Goal: Task Accomplishment & Management: Use online tool/utility

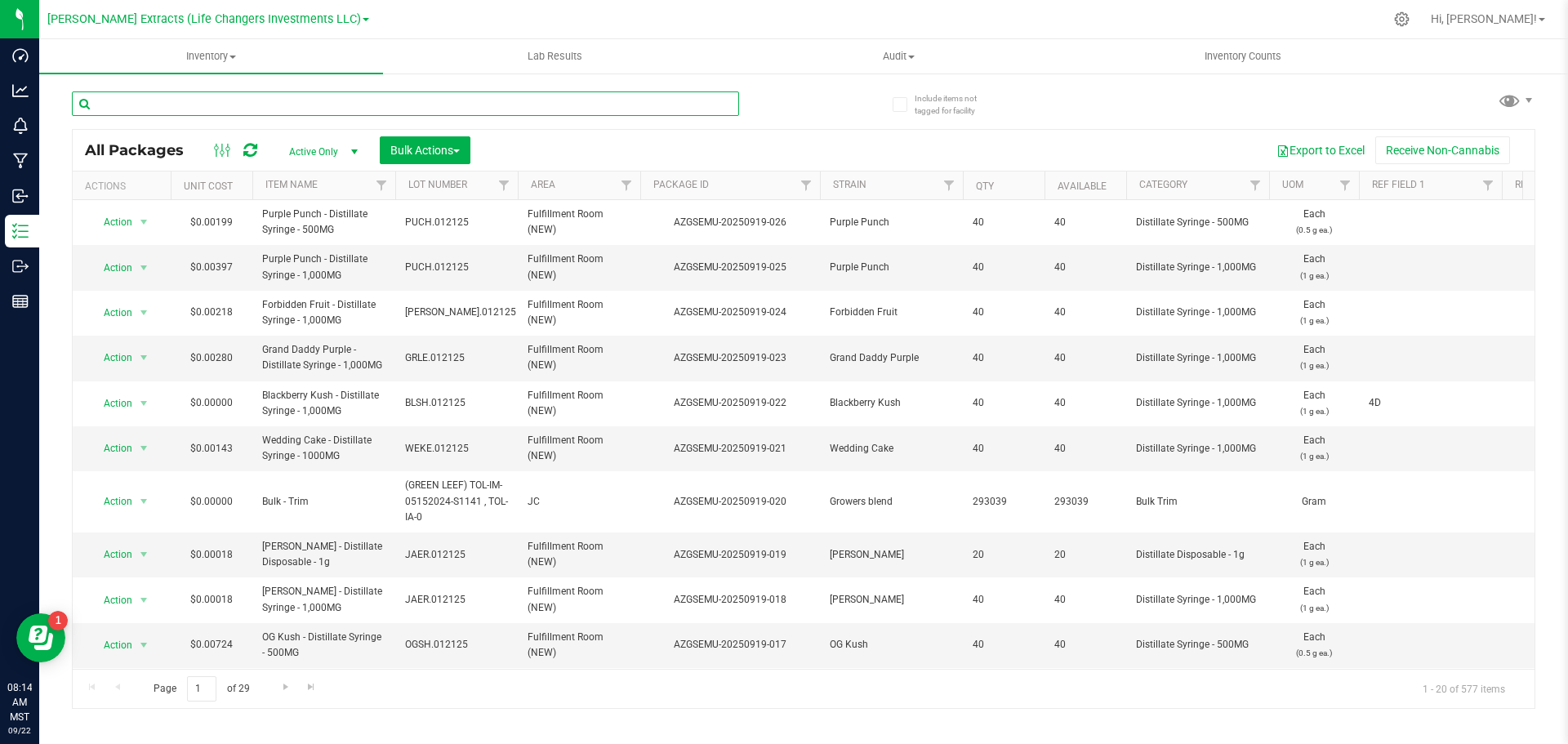
click at [219, 109] on input "text" at bounding box center [405, 103] width 667 height 25
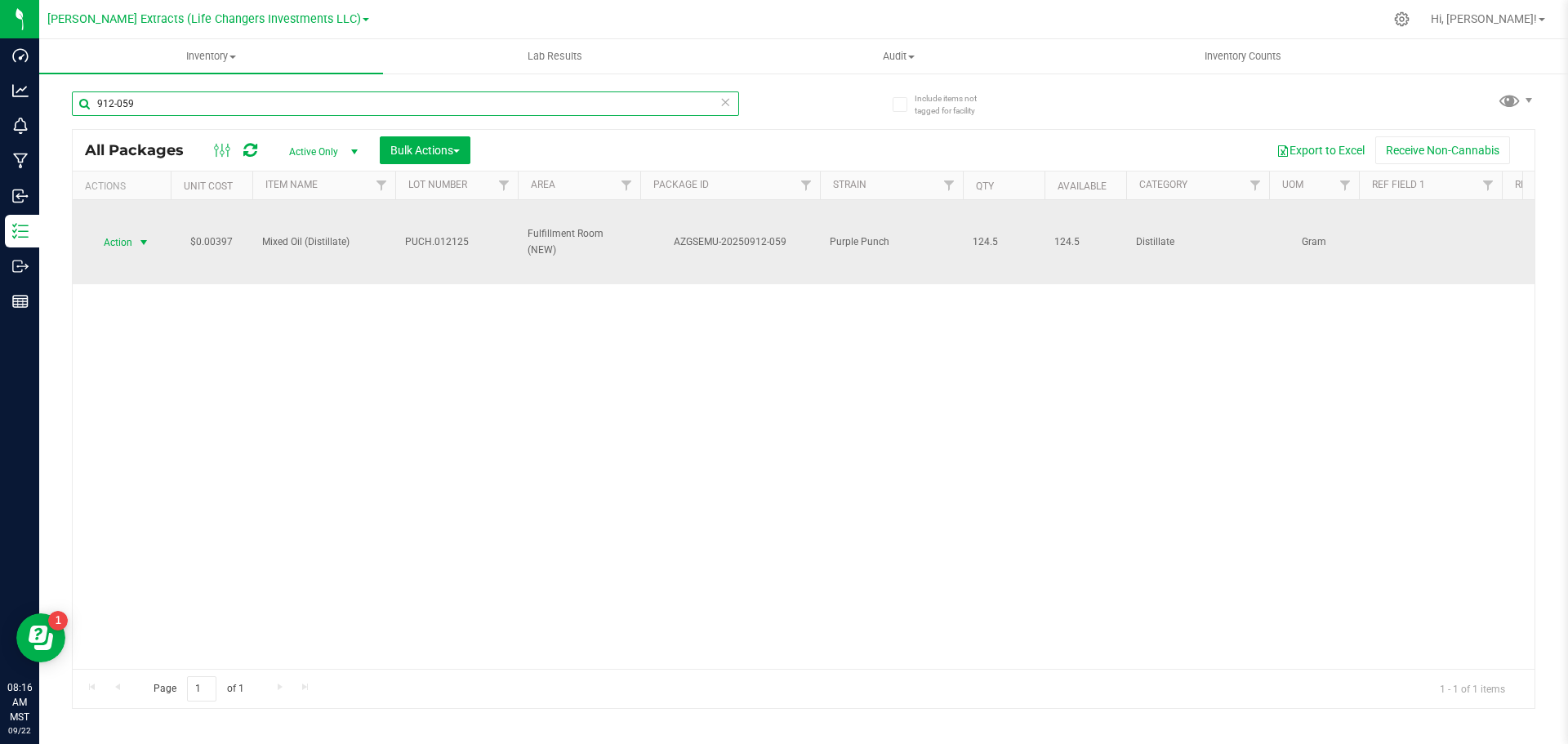
type input "912-059"
click at [115, 236] on span "Action" at bounding box center [111, 242] width 44 height 23
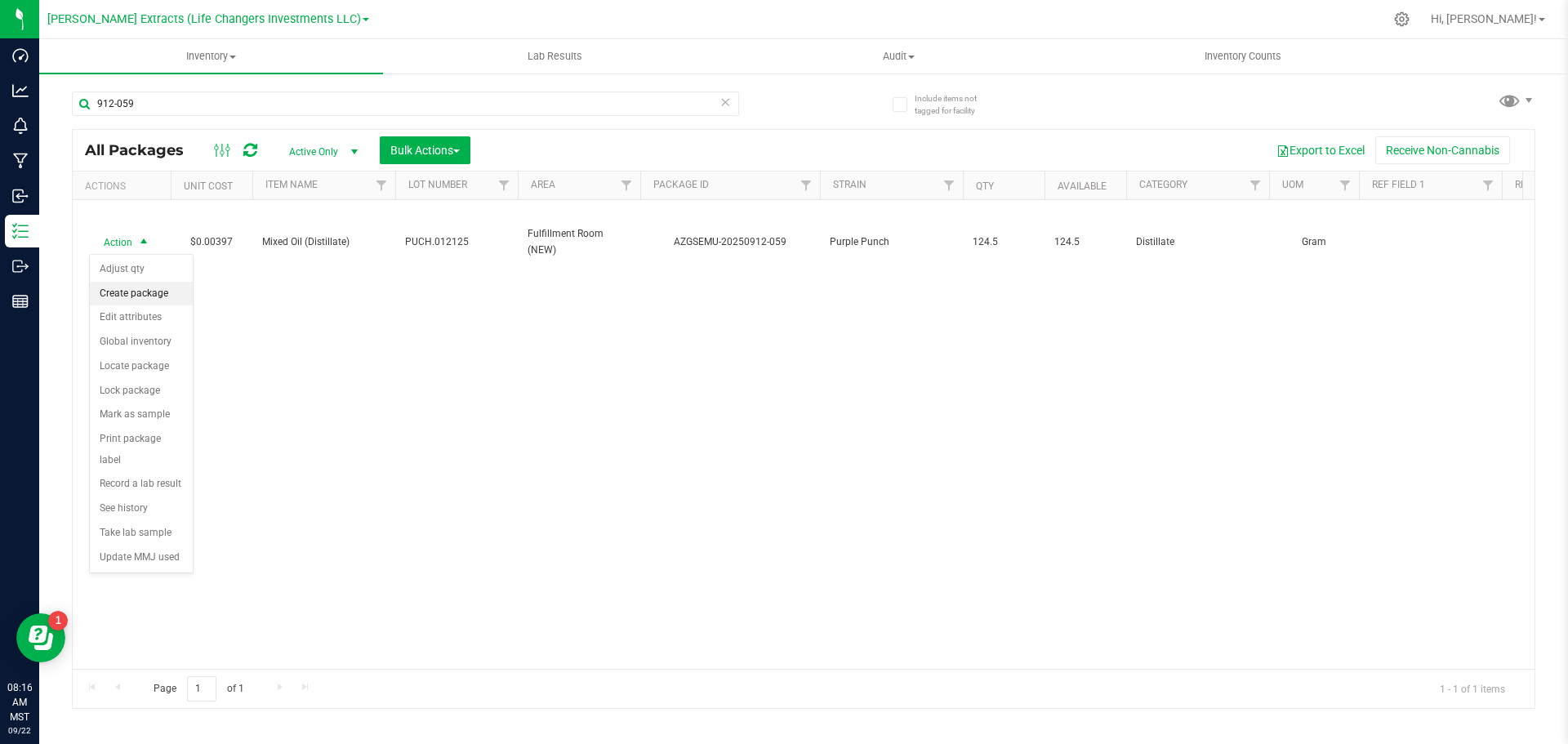
click at [128, 287] on li "Create package" at bounding box center [141, 293] width 103 height 25
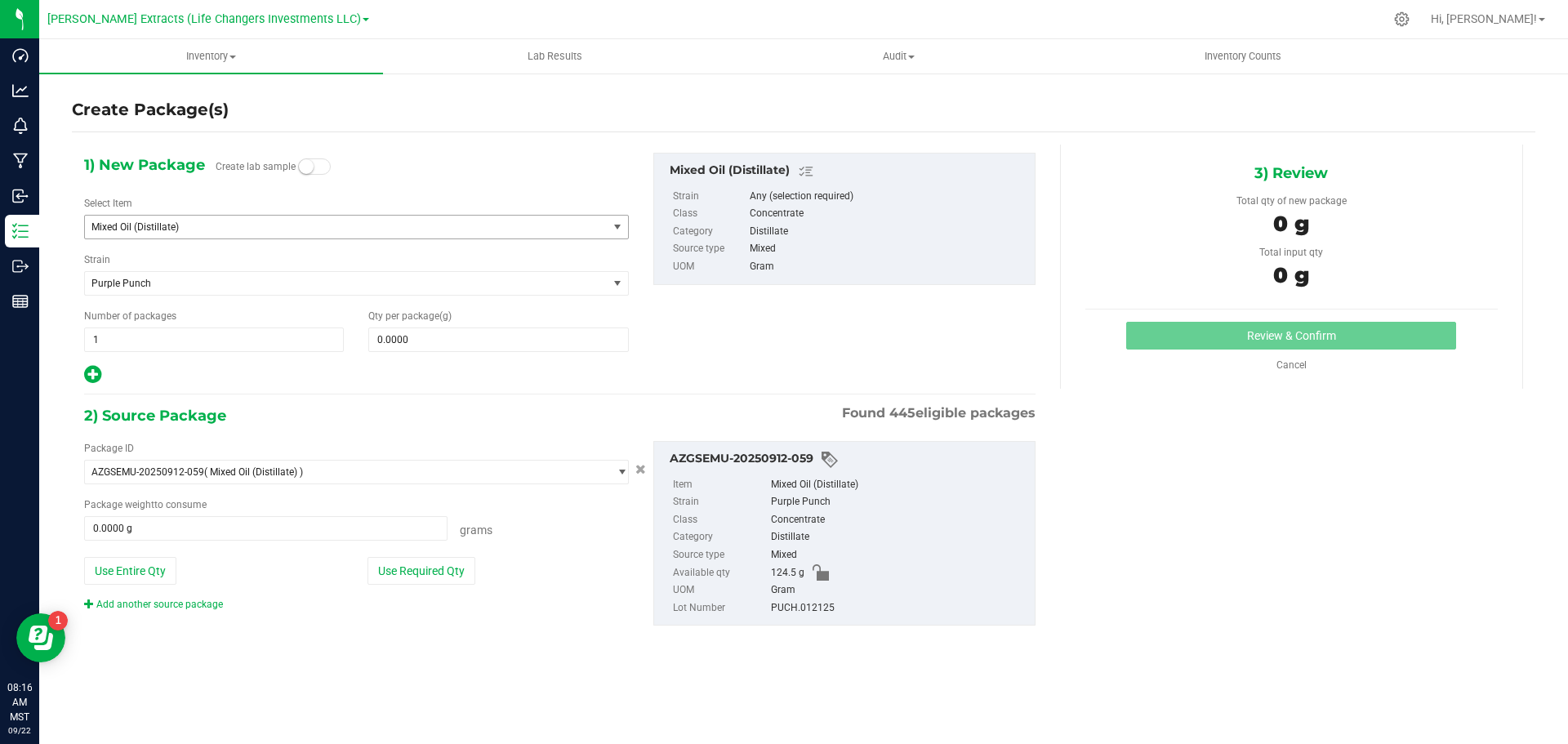
click at [188, 229] on span "Mixed Oil (Distillate)" at bounding box center [336, 227] width 489 height 11
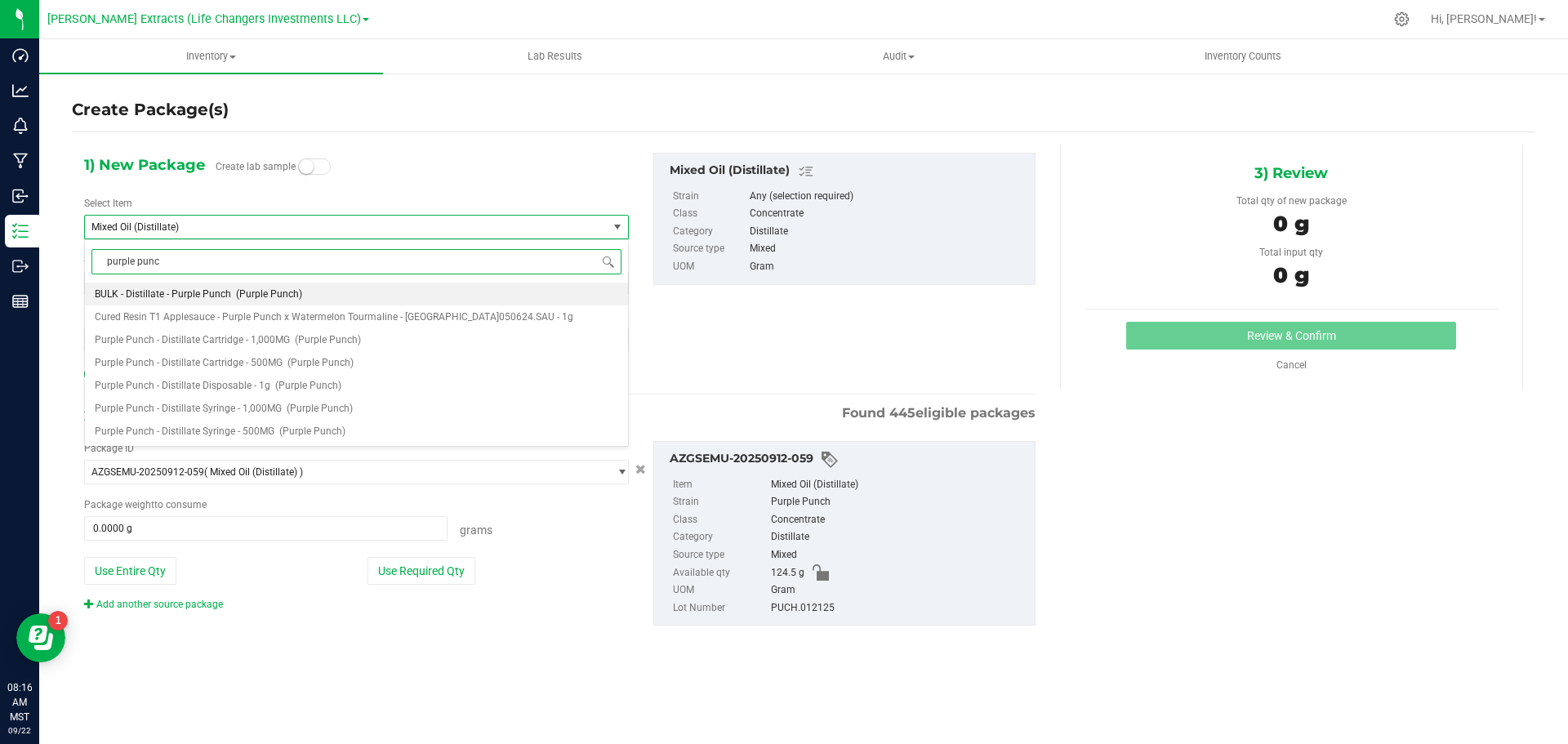
type input "purple punch"
click at [240, 431] on span "Purple Punch - Distillate Syringe - 500MG" at bounding box center [185, 430] width 180 height 11
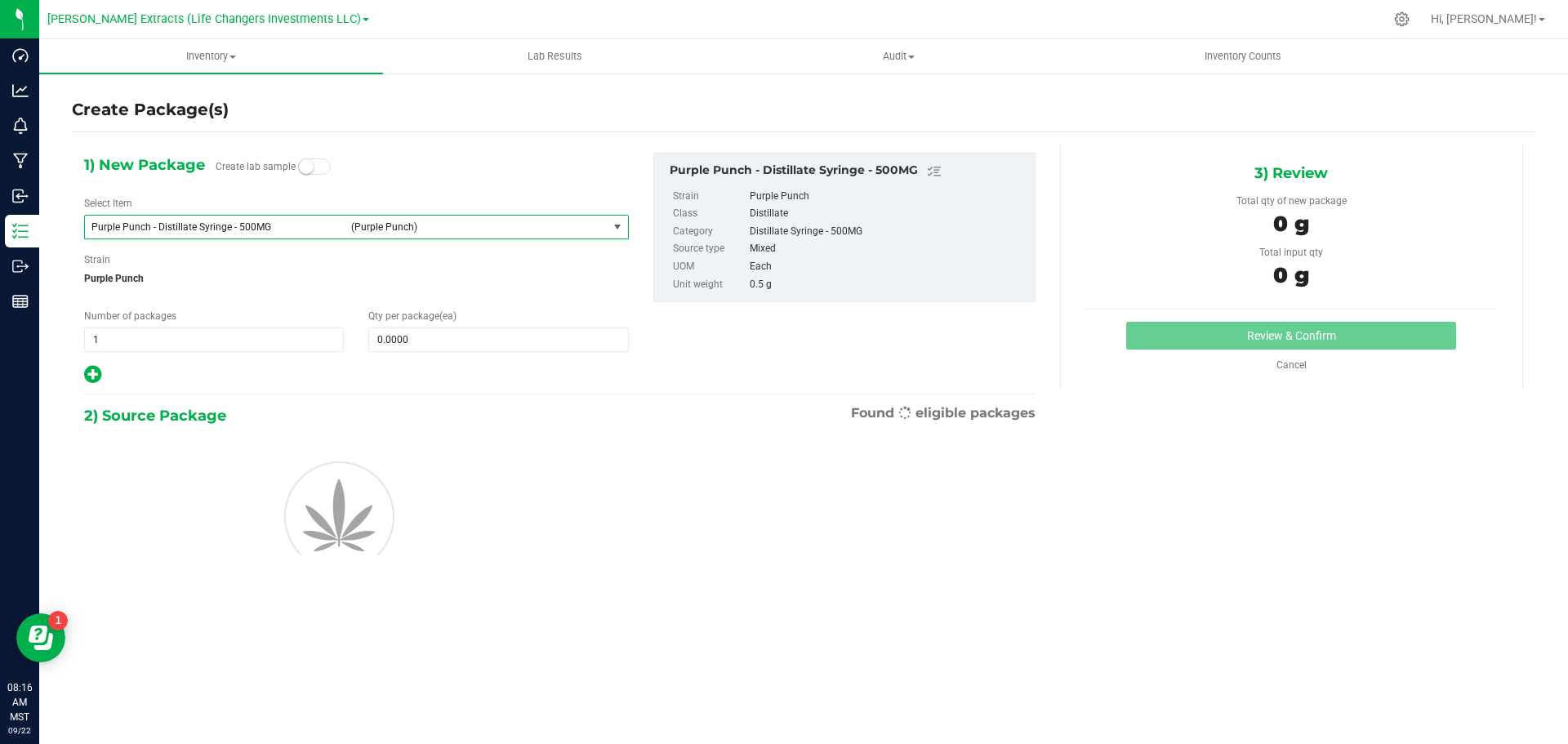
type input "0"
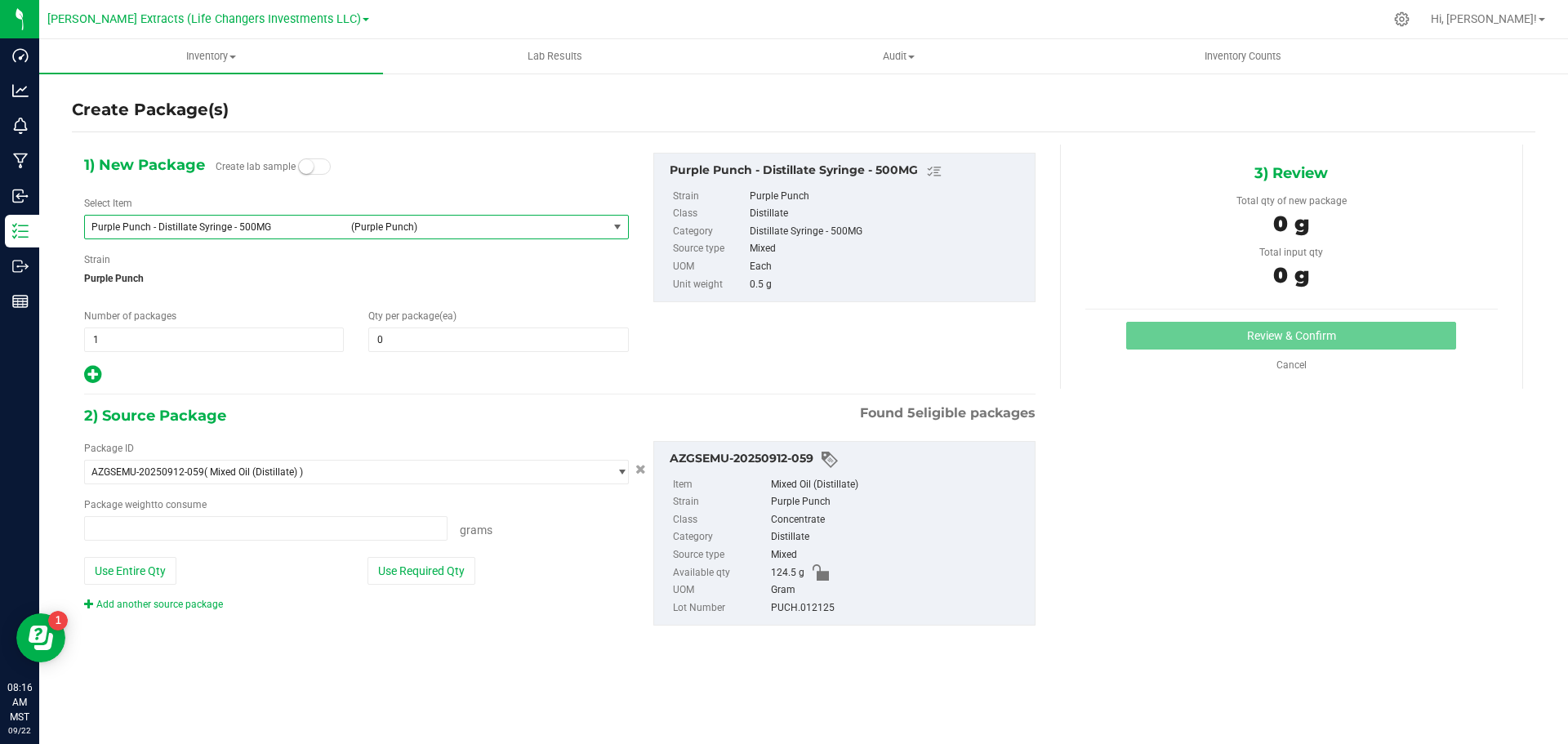
type input "0.0000 g"
click at [431, 338] on span "0 0" at bounding box center [498, 340] width 260 height 25
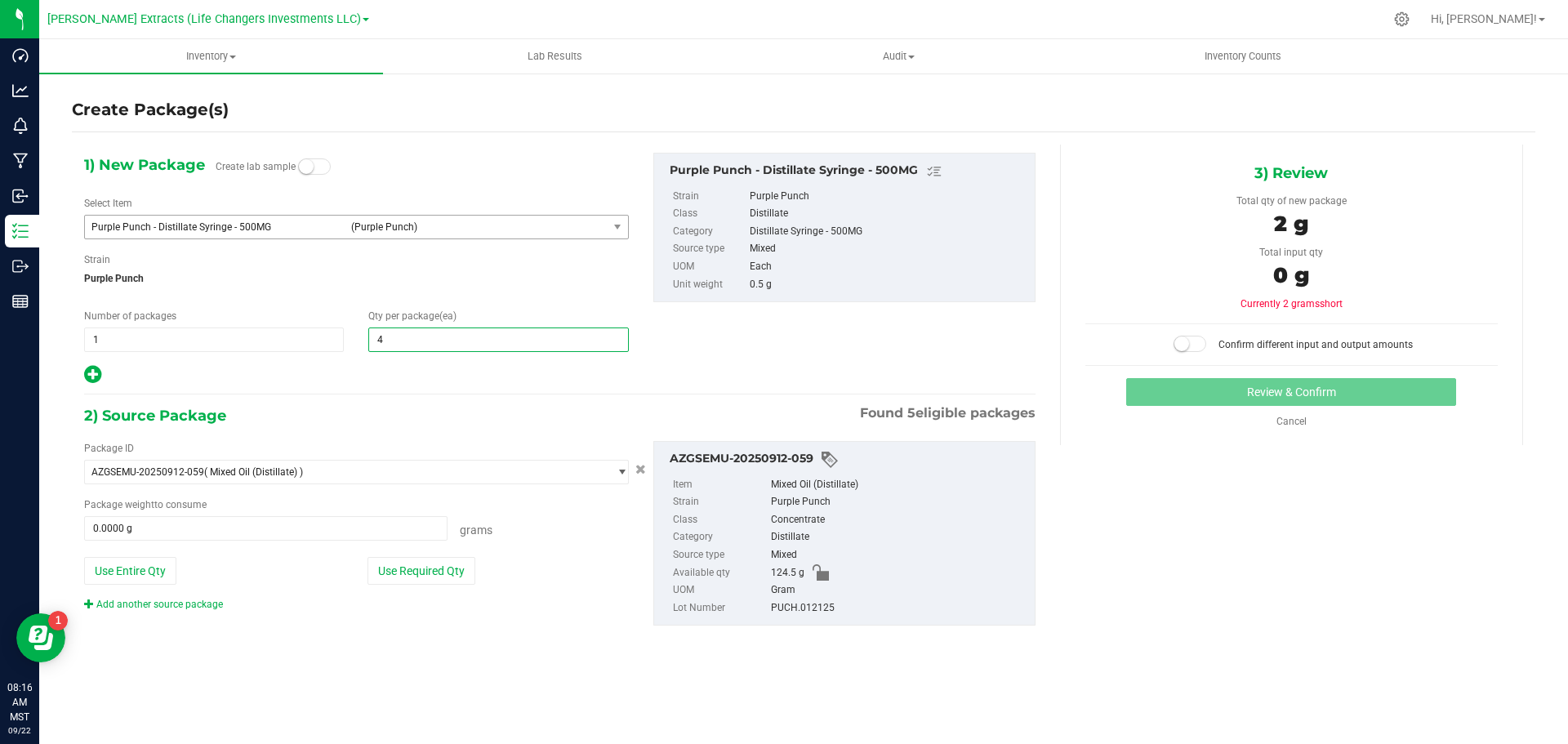
type input "40"
click at [435, 565] on button "Use Required Qty" at bounding box center [422, 570] width 108 height 27
type input "40"
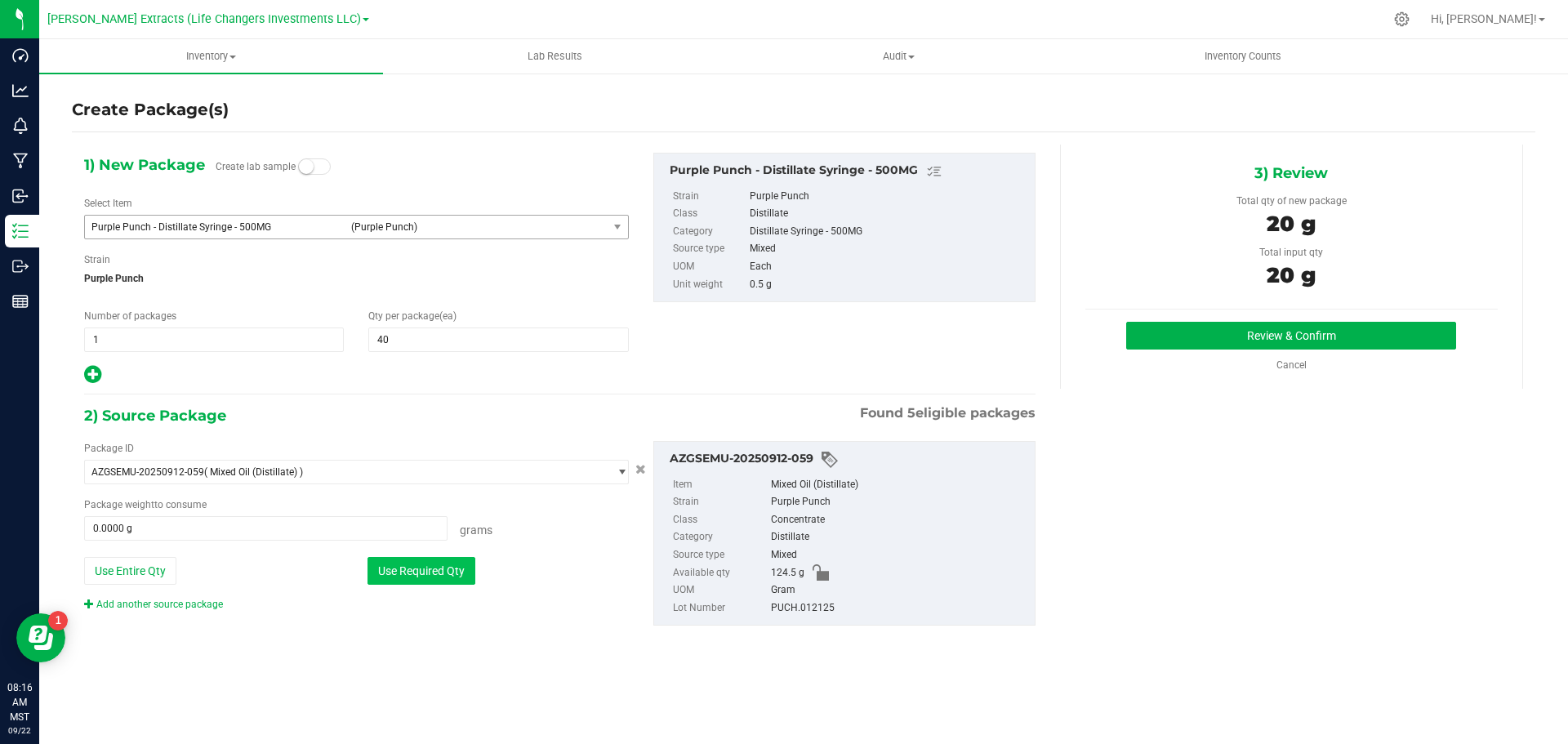
type input "20.0000 g"
click at [1150, 327] on button "Review & Confirm" at bounding box center [1291, 335] width 330 height 27
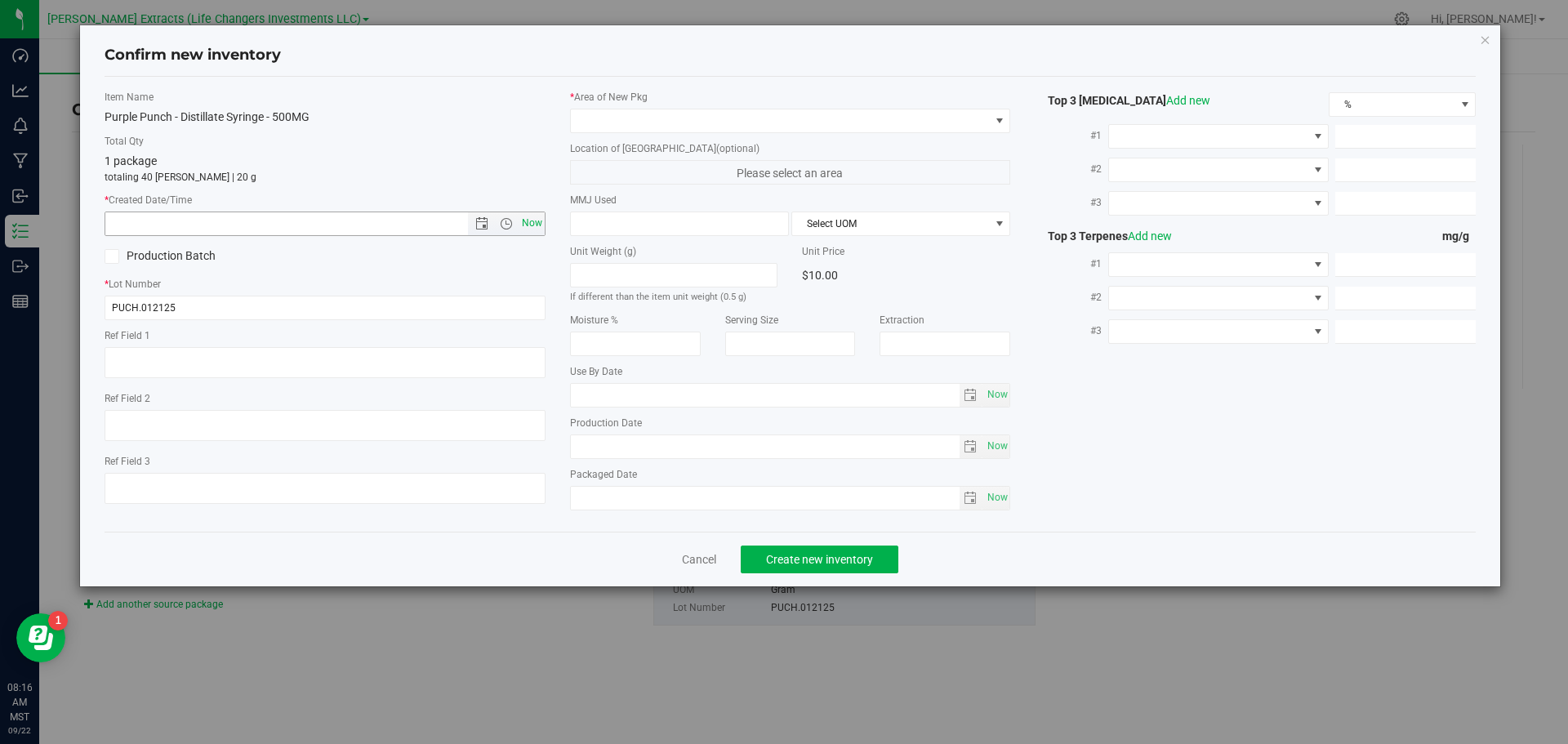
click at [532, 217] on span "Now" at bounding box center [531, 223] width 27 height 24
type input "[DATE] 8:16 AM"
click at [655, 119] on span at bounding box center [780, 121] width 419 height 23
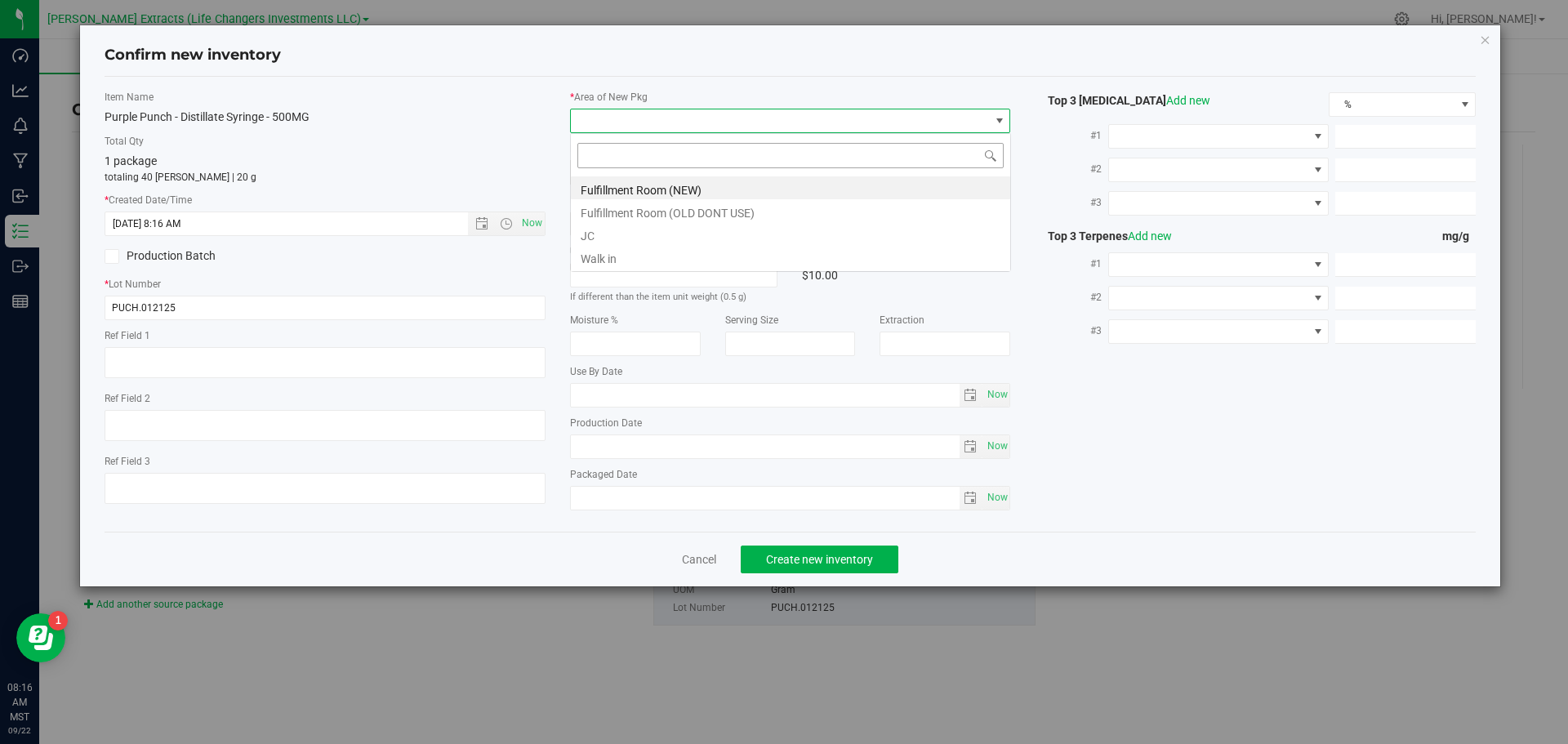
scroll to position [25, 441]
click at [666, 190] on li "Fulfillment Room (NEW)" at bounding box center [790, 187] width 440 height 23
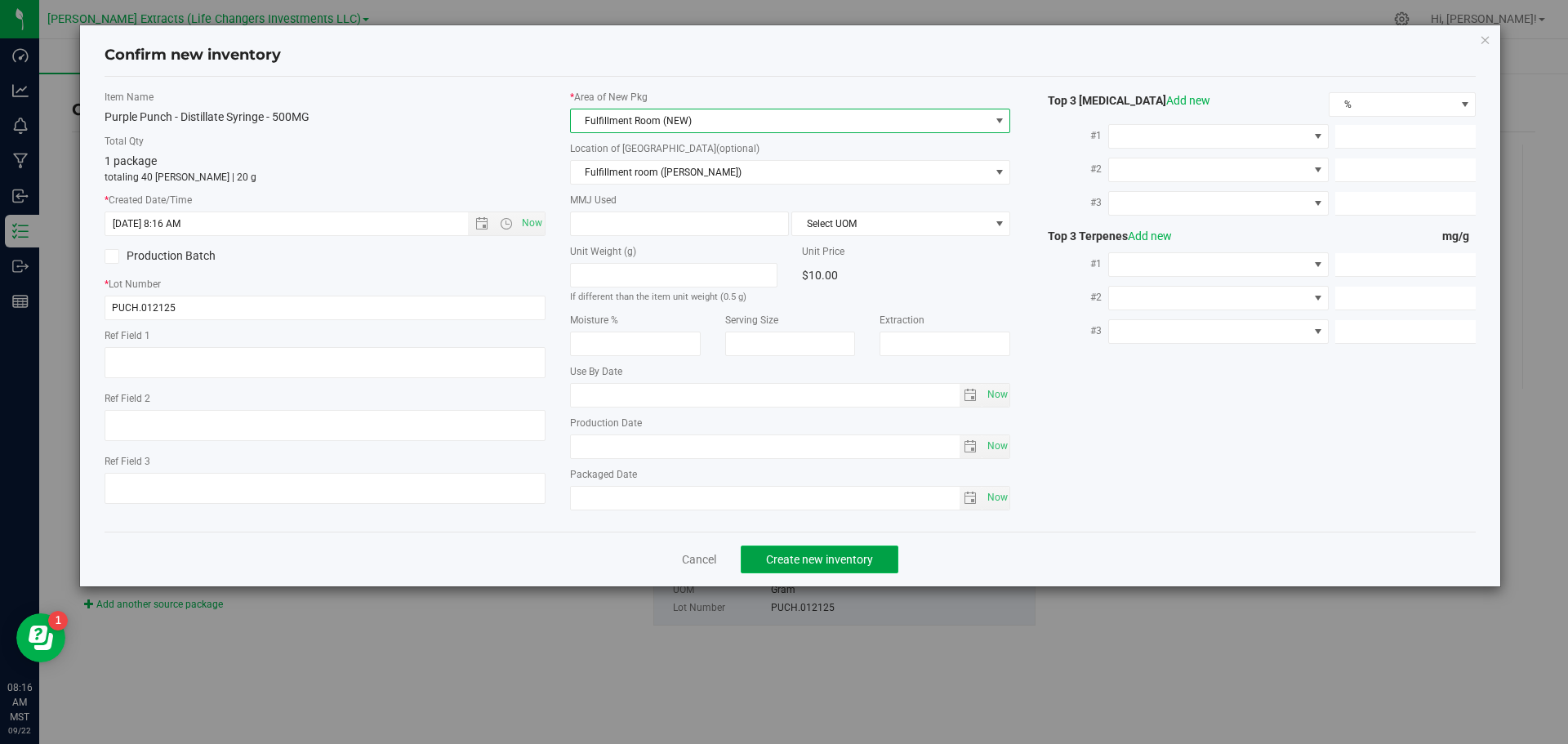
click at [831, 562] on span "Create new inventory" at bounding box center [819, 558] width 107 height 13
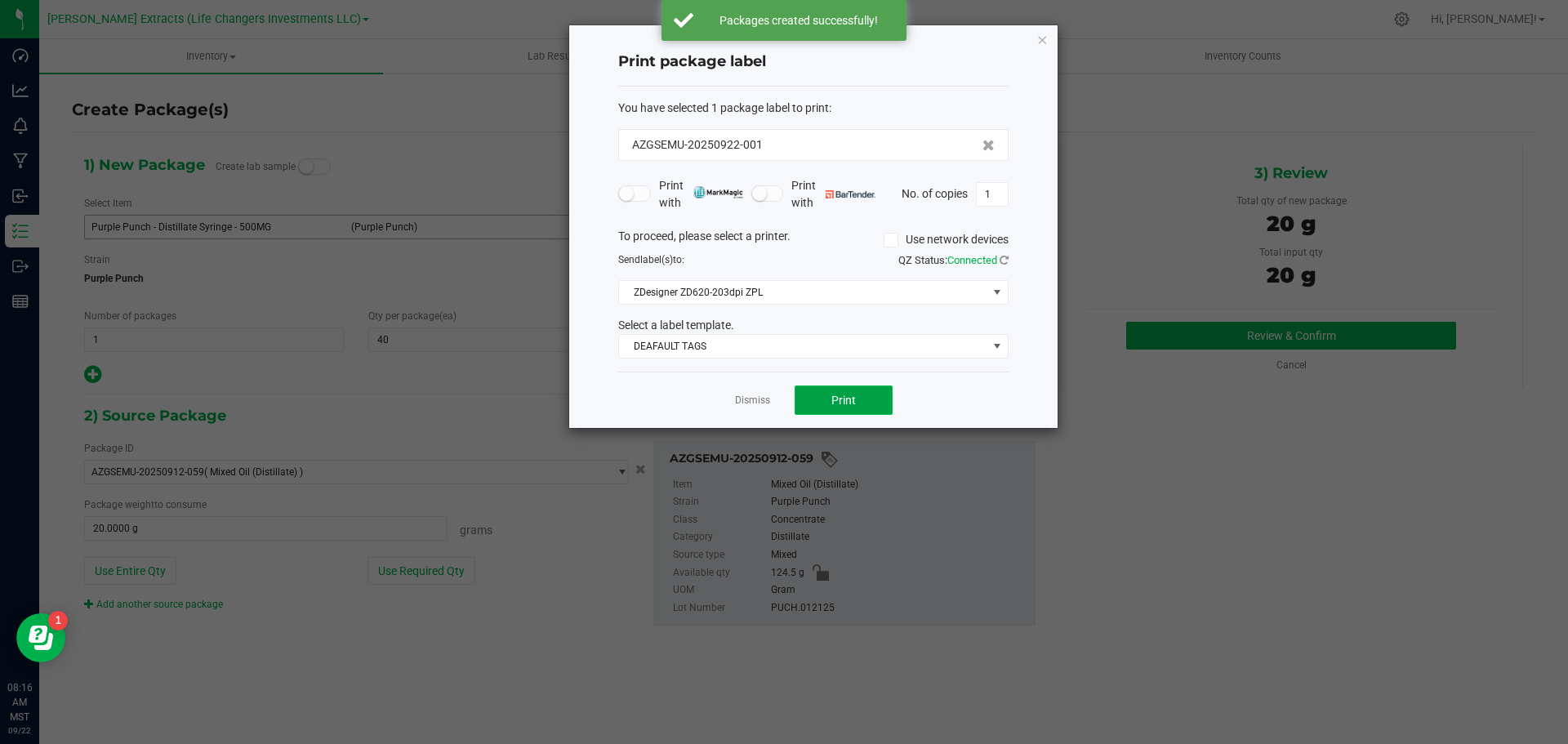
click at [827, 399] on button "Print" at bounding box center [843, 400] width 98 height 29
click at [1039, 38] on icon "button" at bounding box center [1041, 38] width 11 height 20
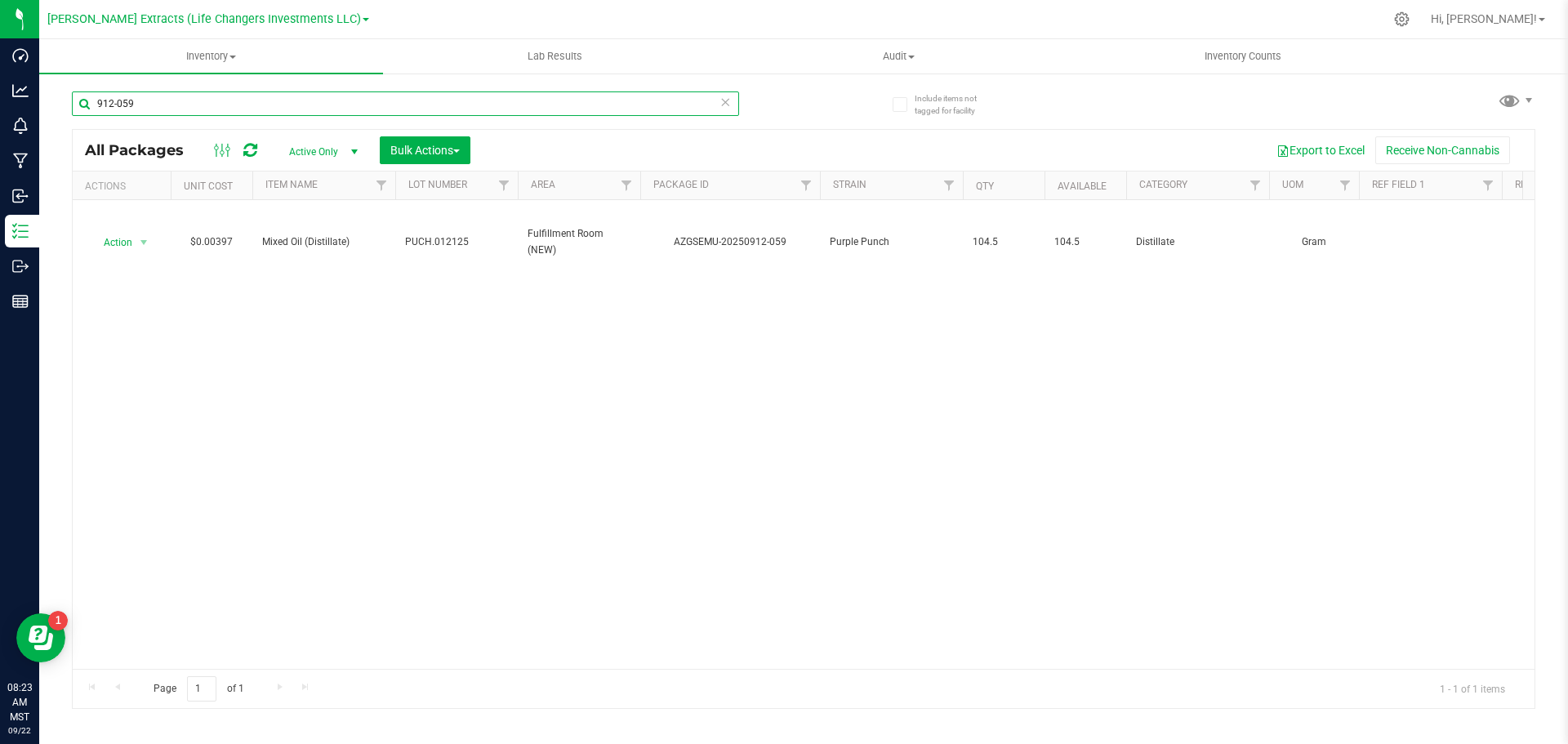
drag, startPoint x: 155, startPoint y: 97, endPoint x: 80, endPoint y: 109, distance: 76.0
click at [80, 109] on input "912-059" at bounding box center [405, 103] width 667 height 25
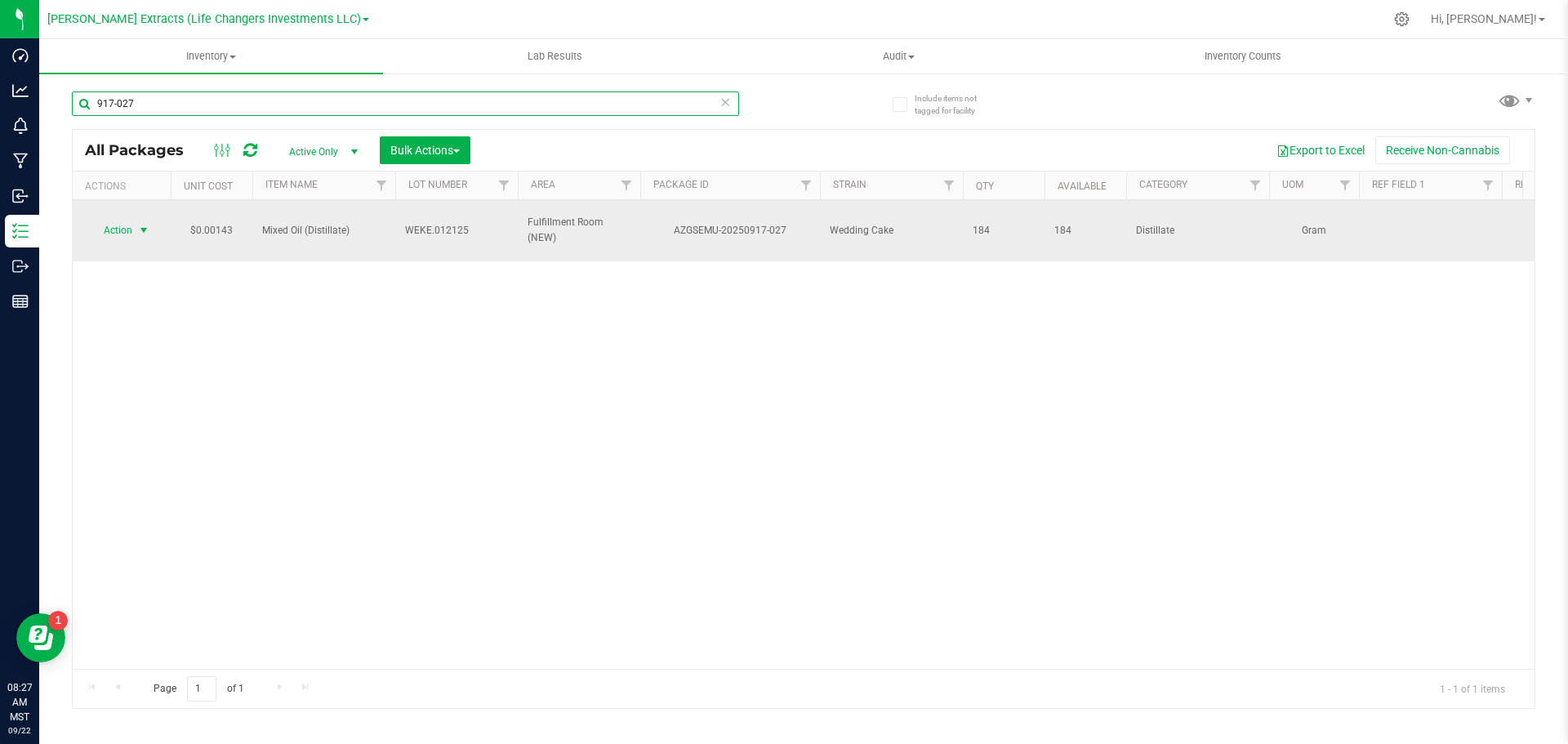
type input "917-027"
click at [112, 224] on span "Action" at bounding box center [111, 230] width 44 height 23
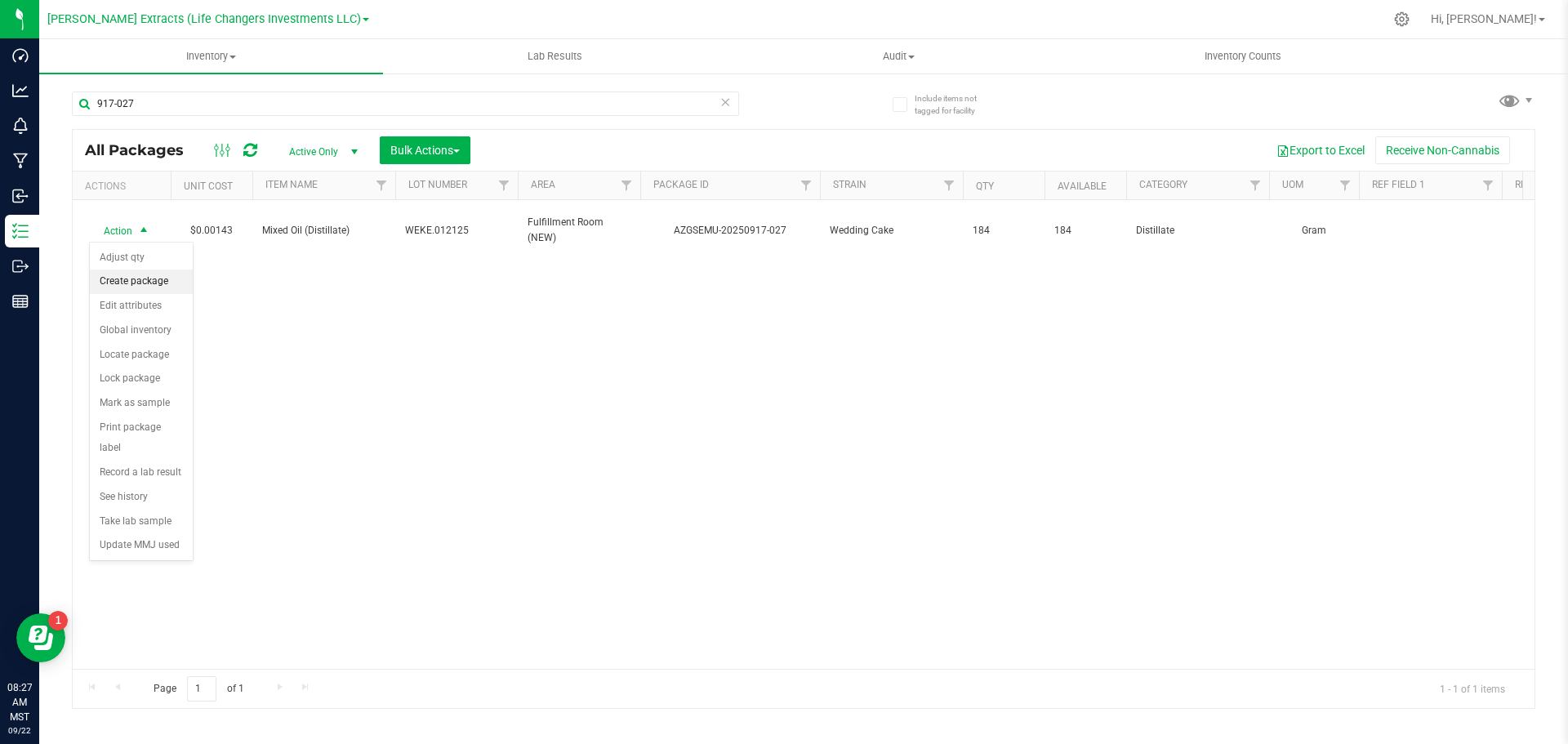
click at [115, 284] on li "Create package" at bounding box center [141, 281] width 103 height 25
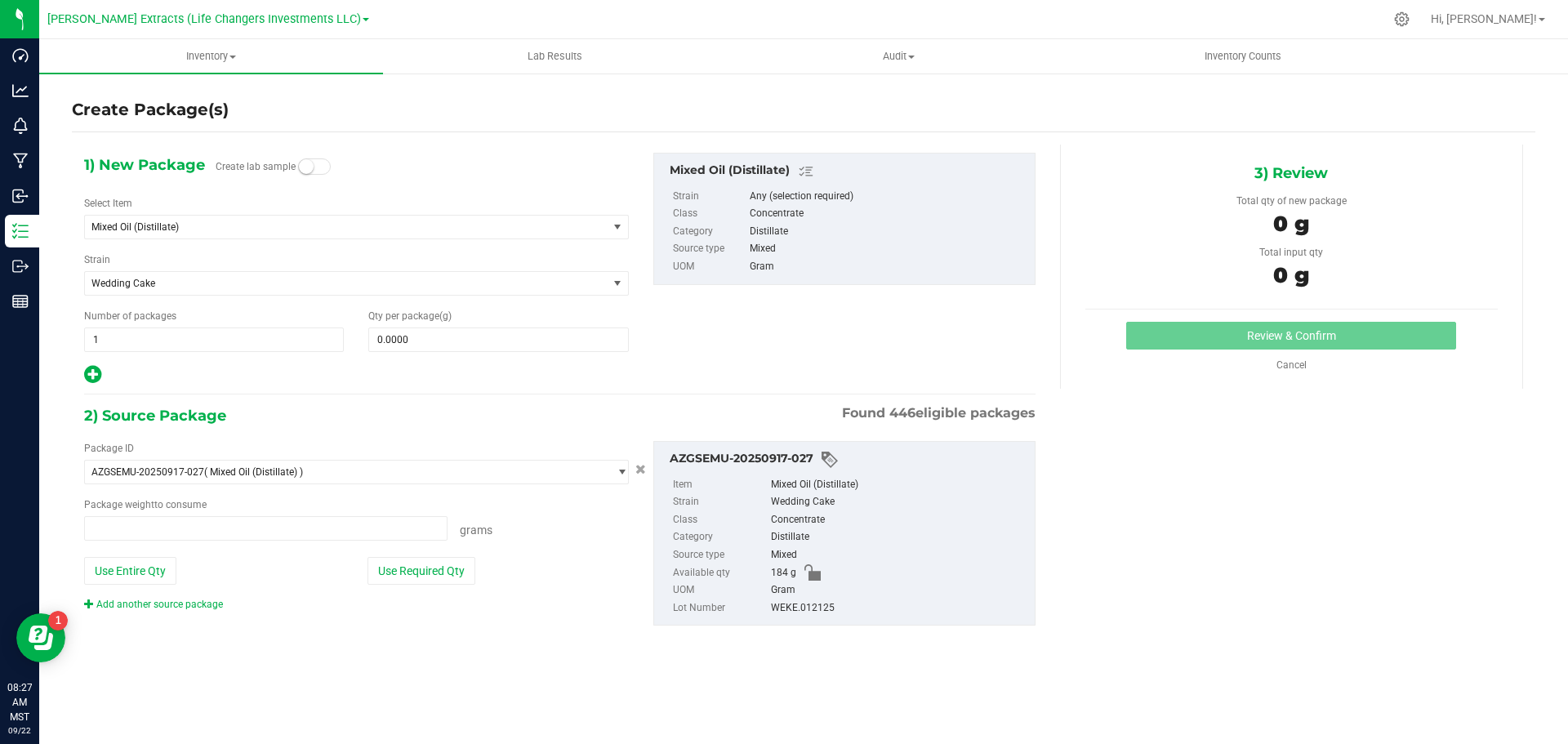
type input "0.0000 g"
click at [301, 221] on span "Mixed Oil (Distillate)" at bounding box center [336, 227] width 489 height 11
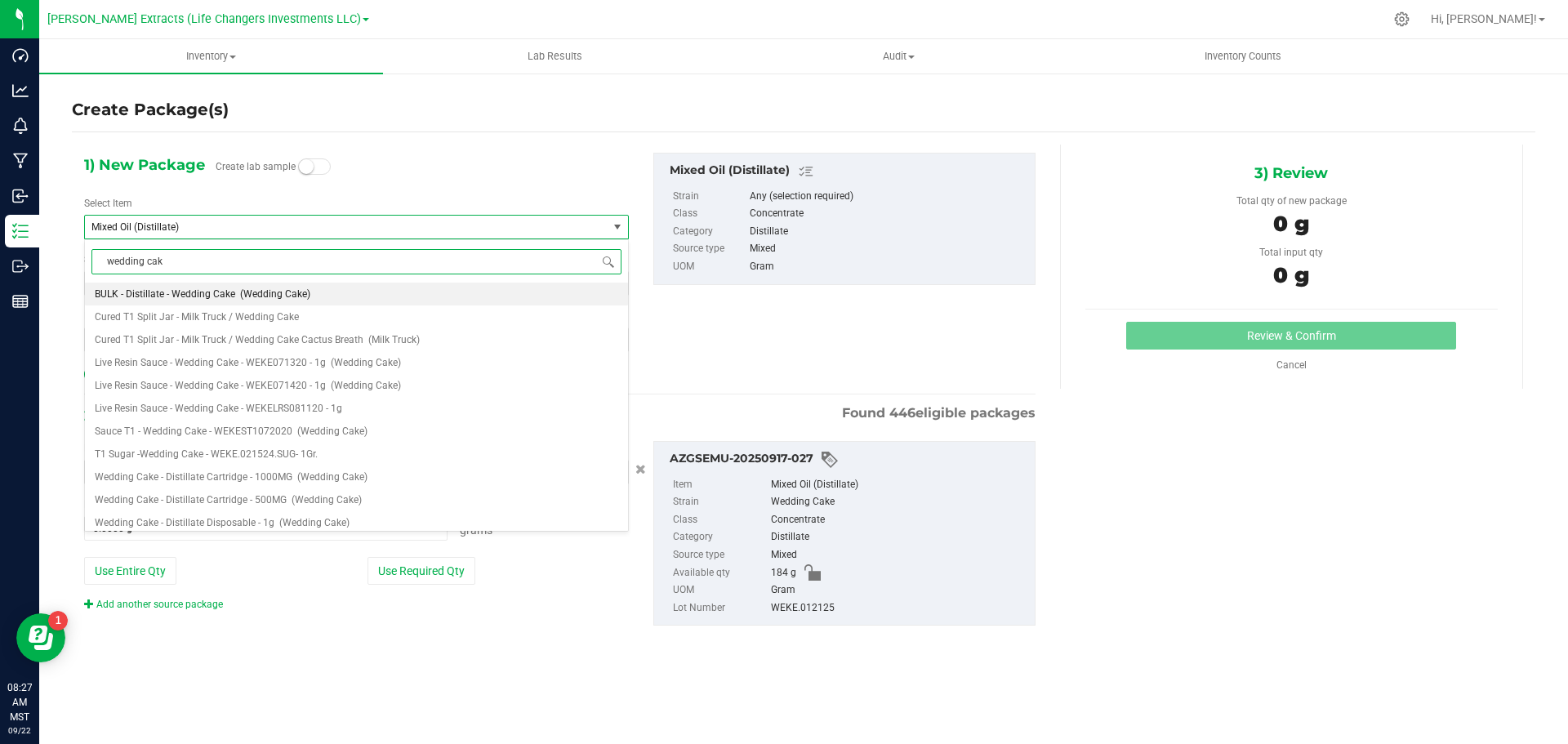
type input "wedding cake"
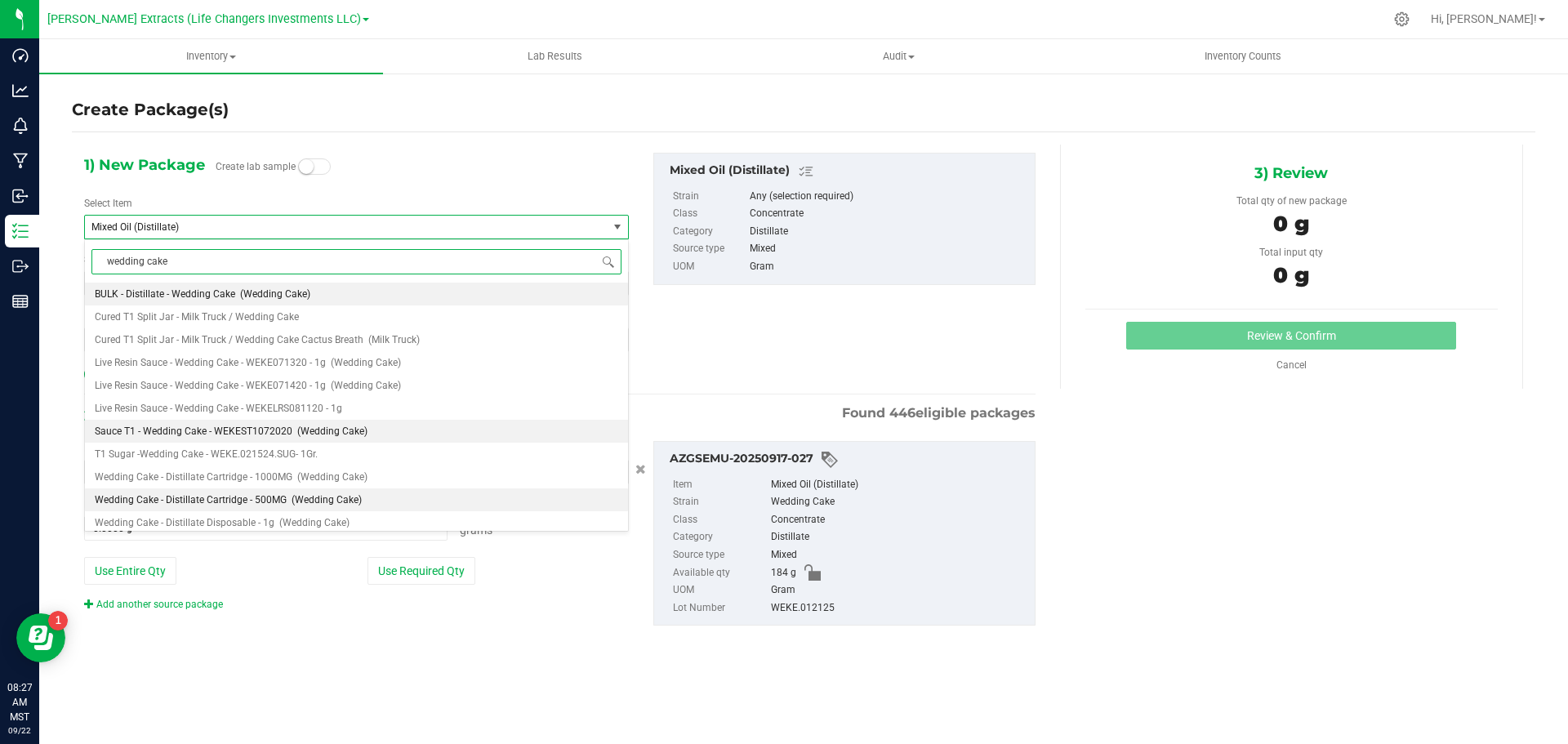
scroll to position [52, 0]
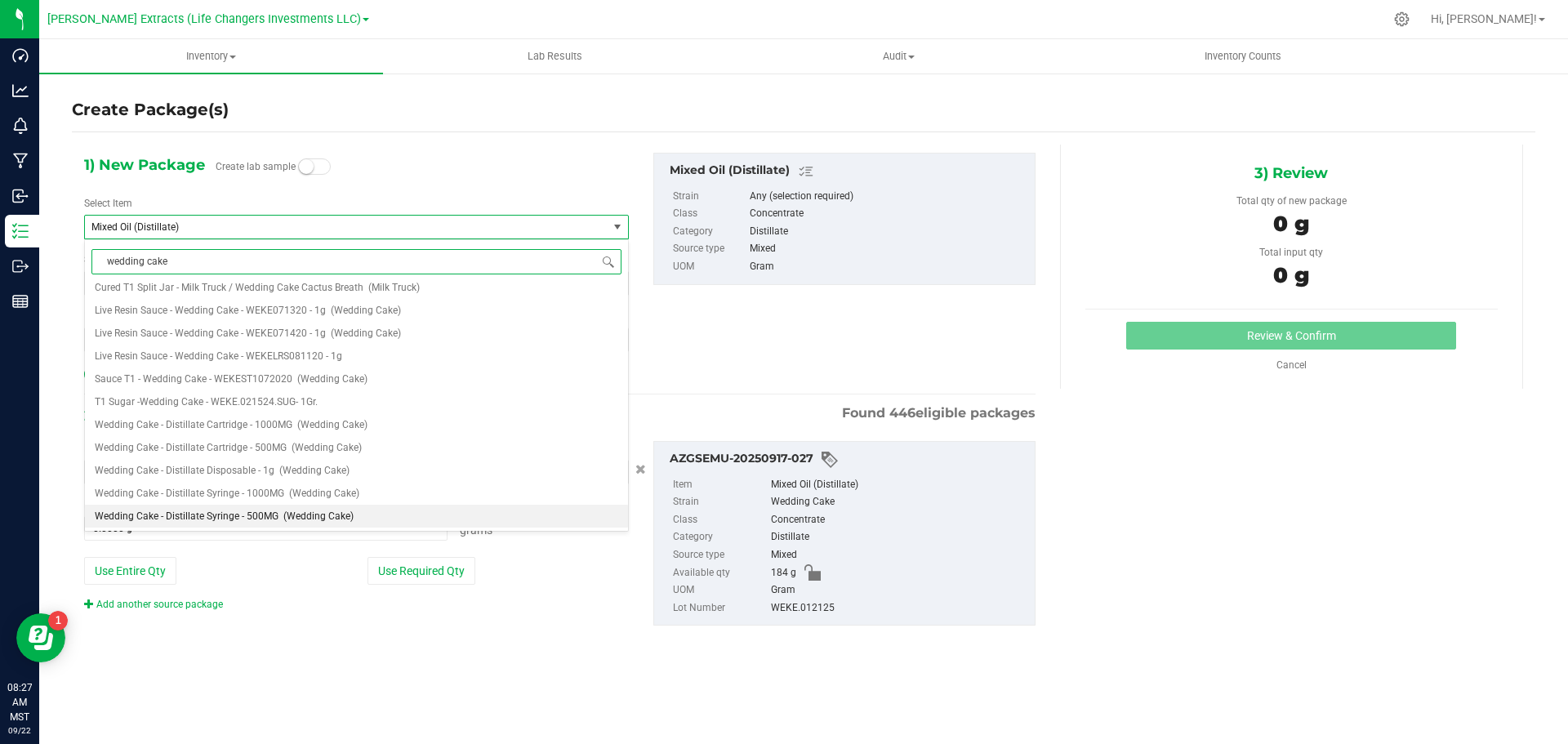
click at [218, 519] on span "Wedding Cake - Distillate Syringe - 500MG" at bounding box center [186, 516] width 184 height 11
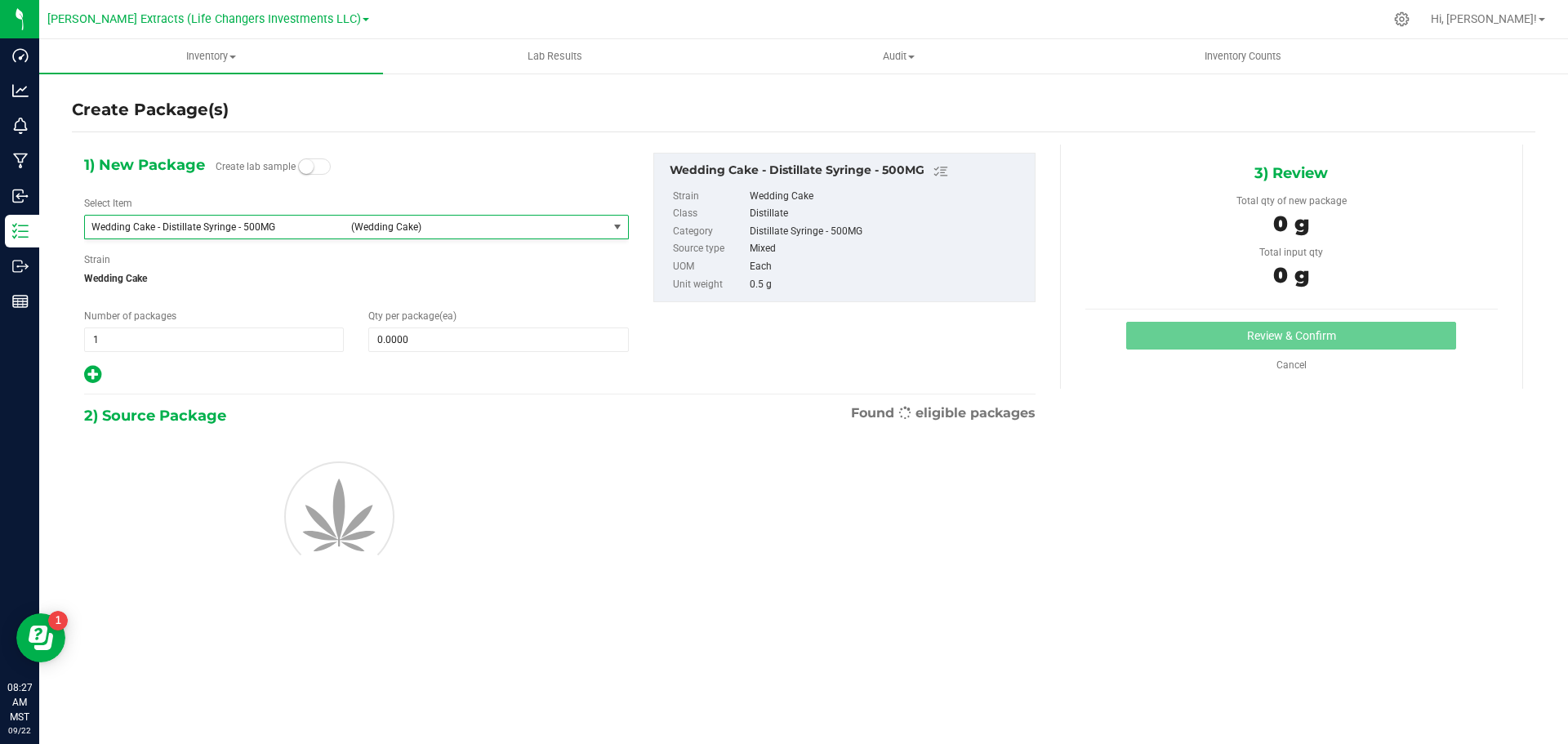
type input "0"
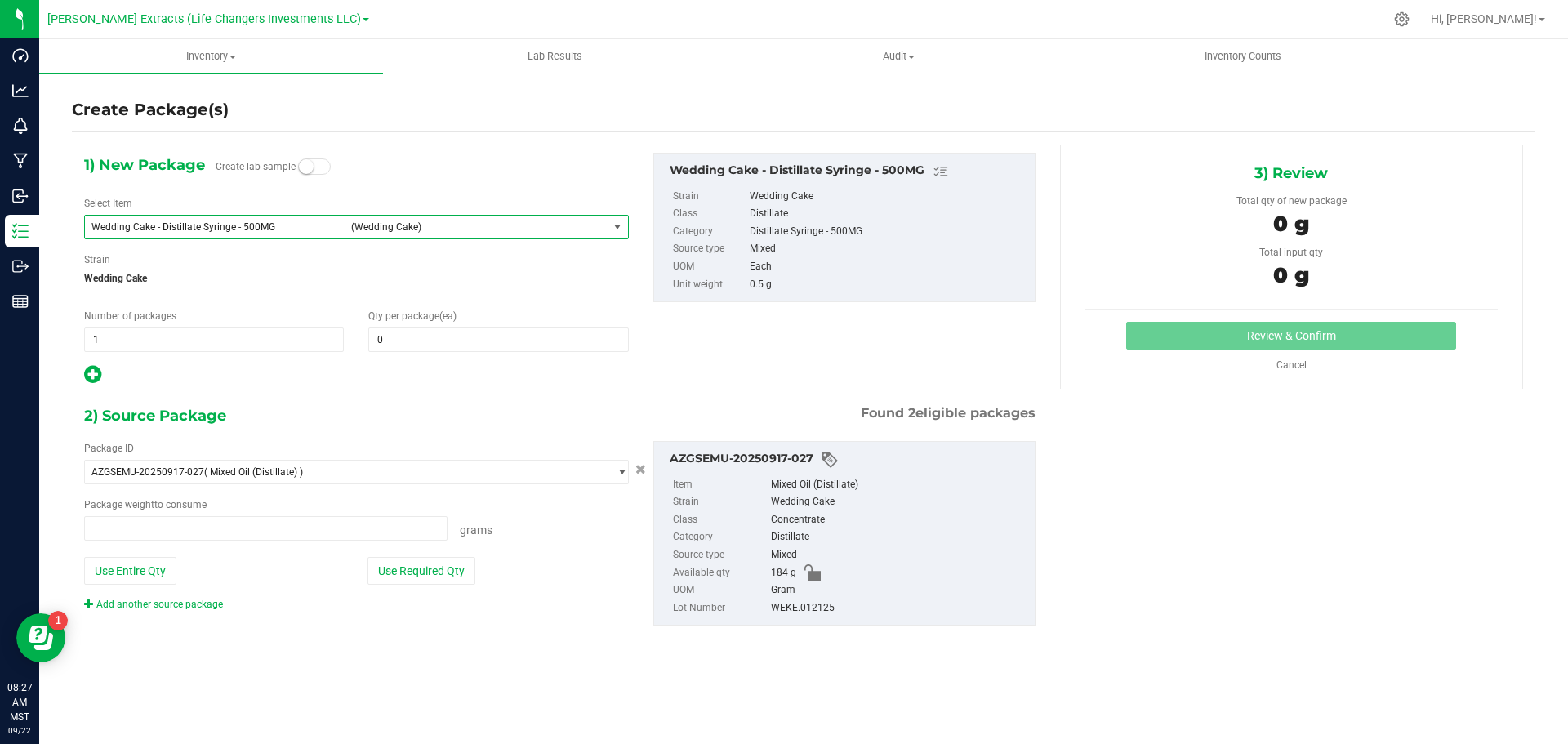
type input "0.0000 g"
click at [512, 349] on span "0 0" at bounding box center [498, 340] width 260 height 25
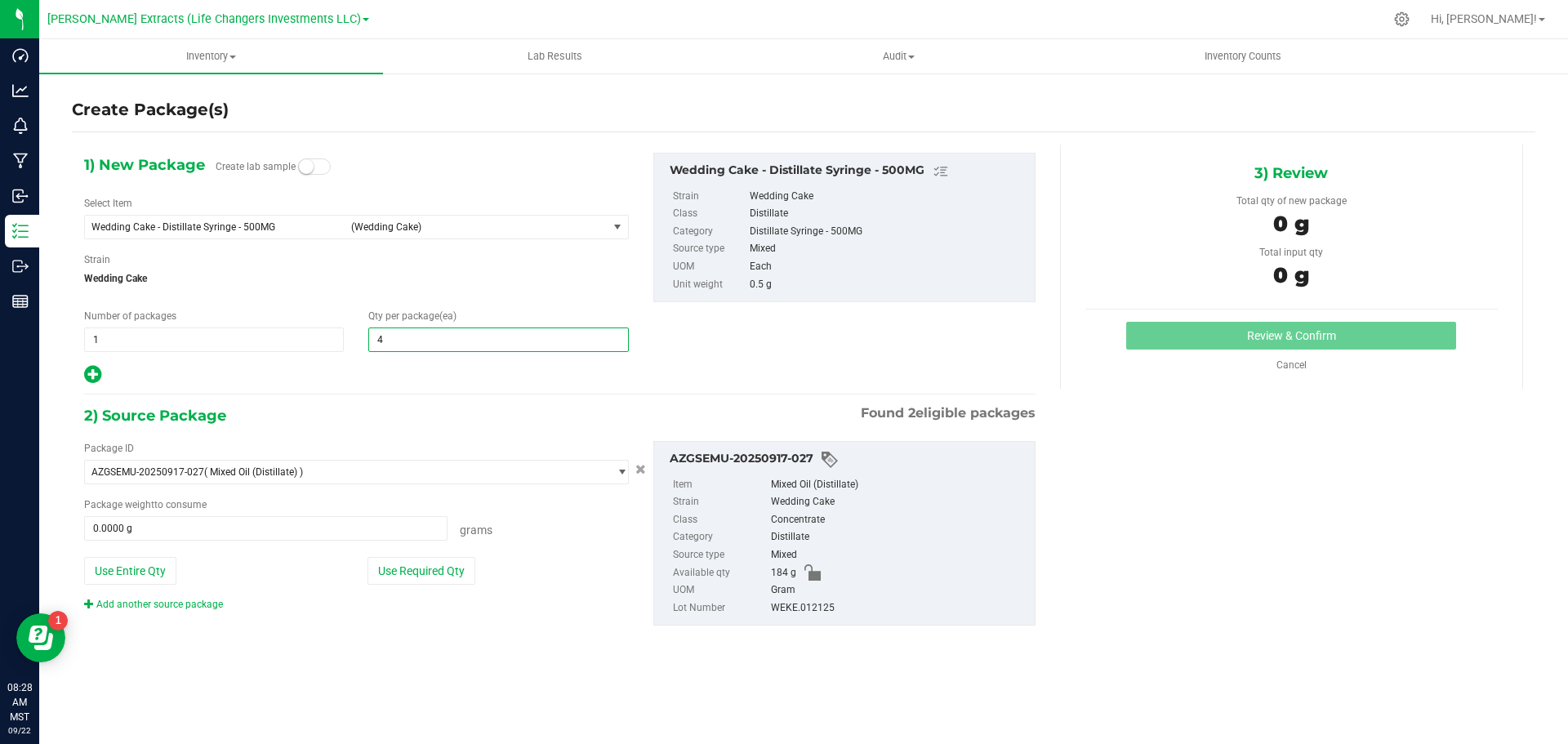
type input "40"
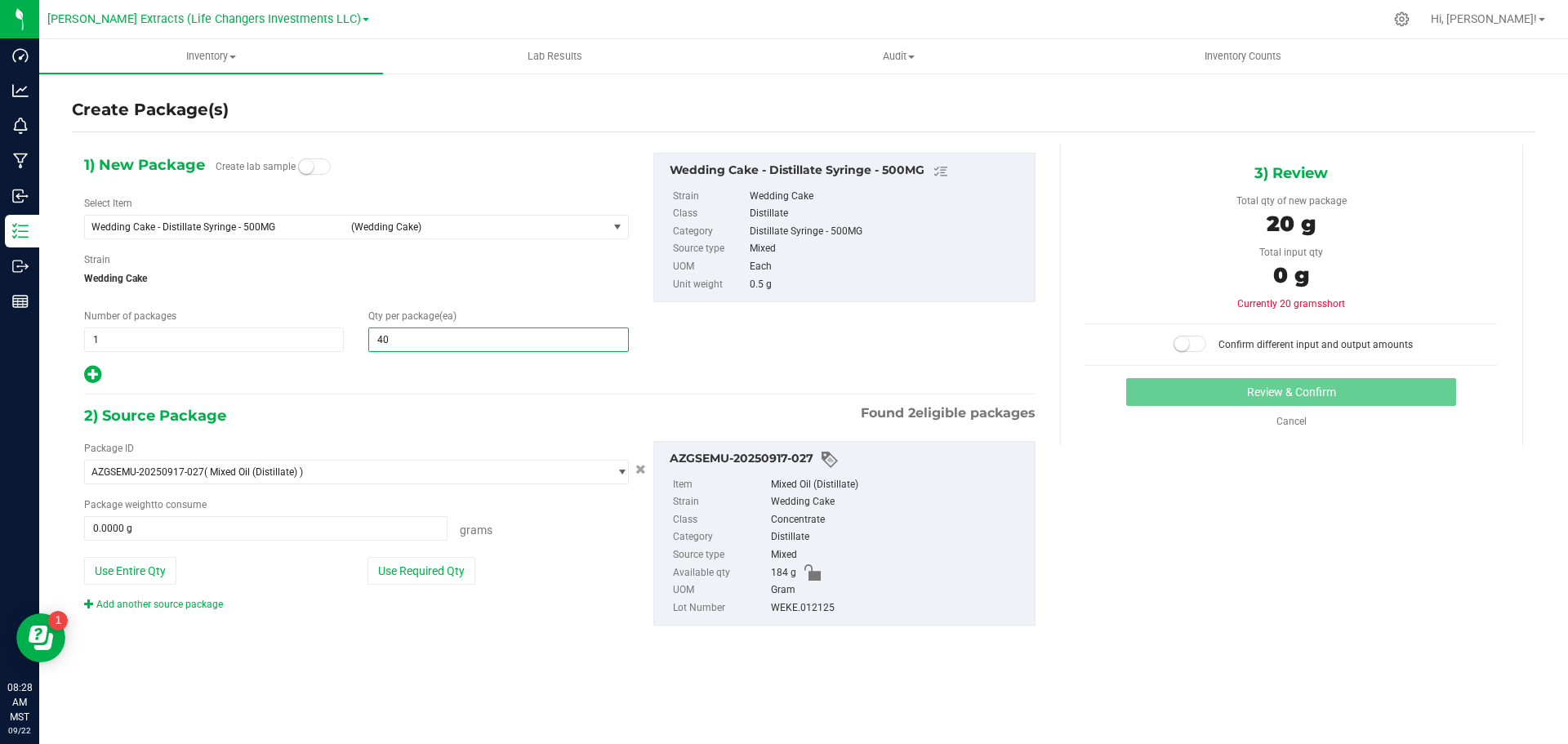
type input "40"
drag, startPoint x: 438, startPoint y: 567, endPoint x: 448, endPoint y: 555, distance: 15.6
click at [438, 567] on button "Use Required Qty" at bounding box center [422, 570] width 108 height 27
type input "20.0000 g"
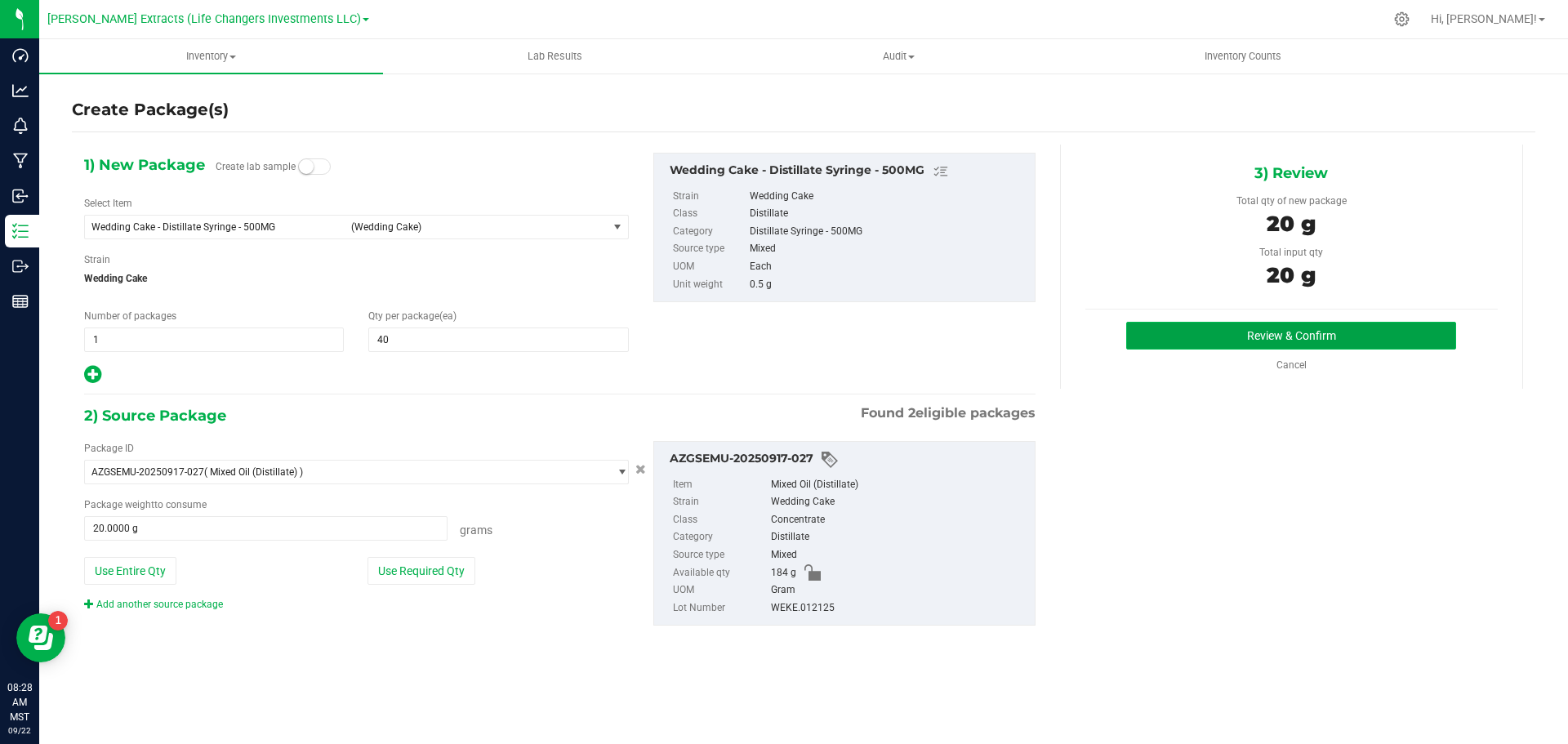
click at [1258, 335] on button "Review & Confirm" at bounding box center [1291, 335] width 330 height 27
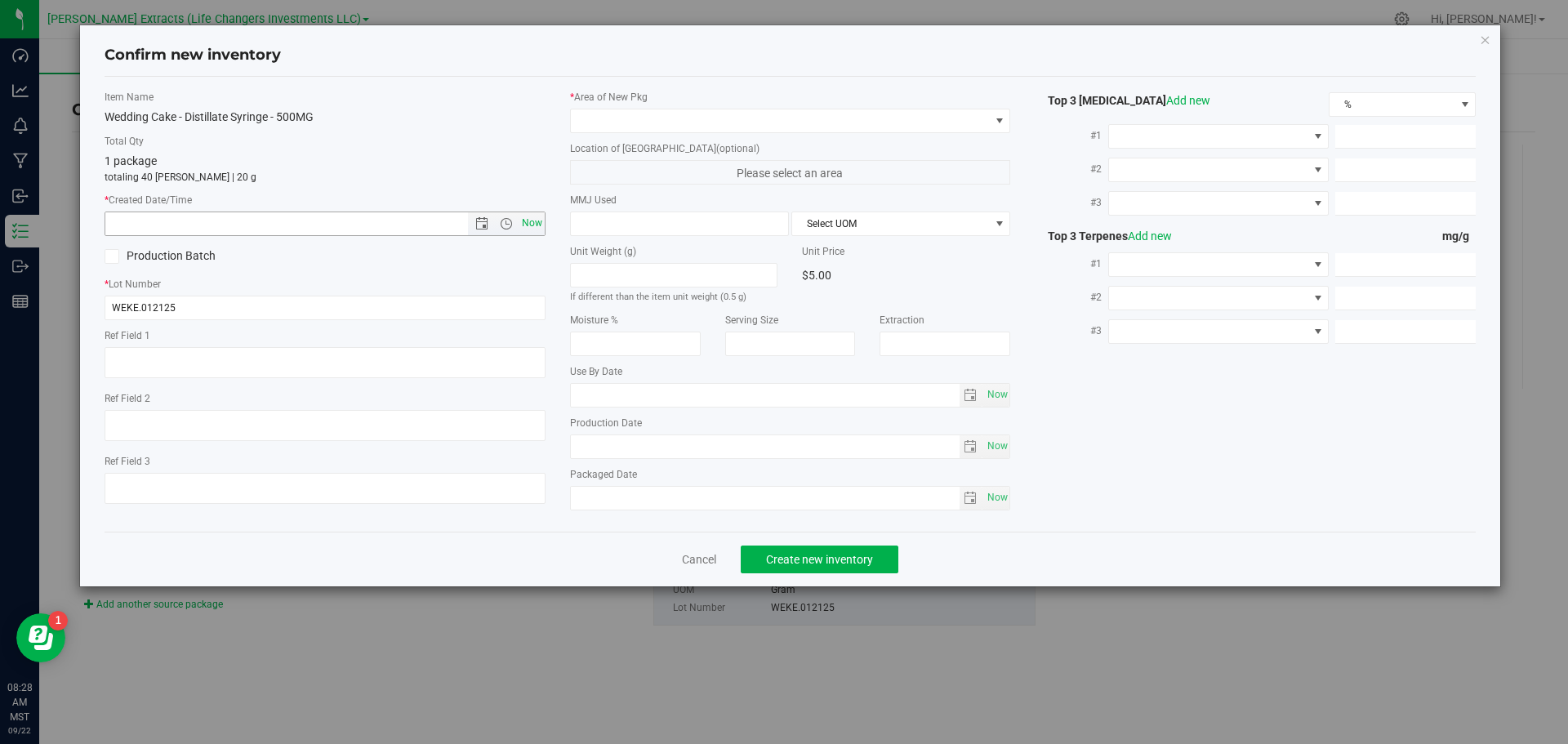
click at [530, 220] on span "Now" at bounding box center [531, 223] width 27 height 24
type input "[DATE] 8:28 AM"
click at [636, 115] on span at bounding box center [780, 121] width 419 height 23
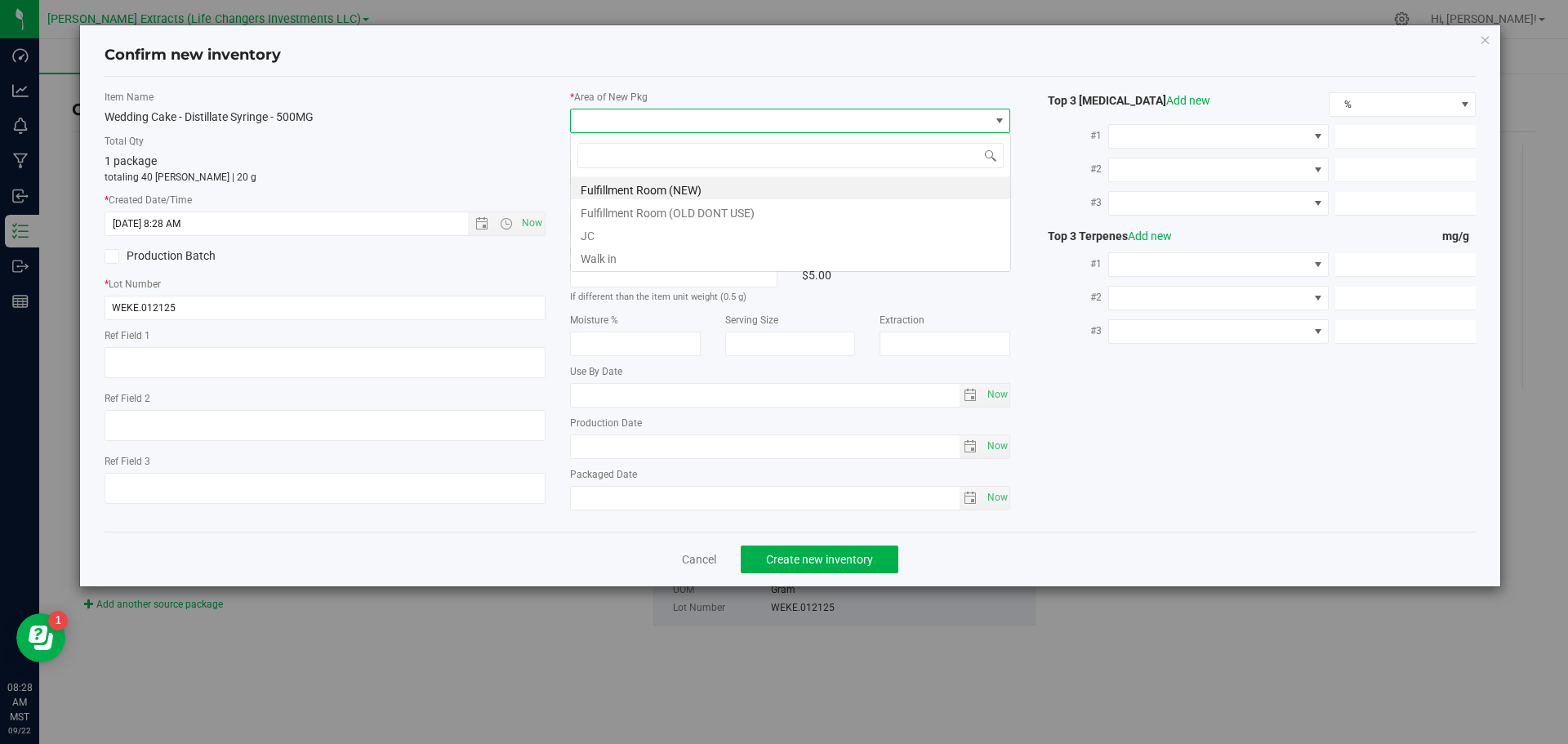
scroll to position [25, 441]
click at [638, 186] on li "Fulfillment Room (NEW)" at bounding box center [790, 187] width 440 height 23
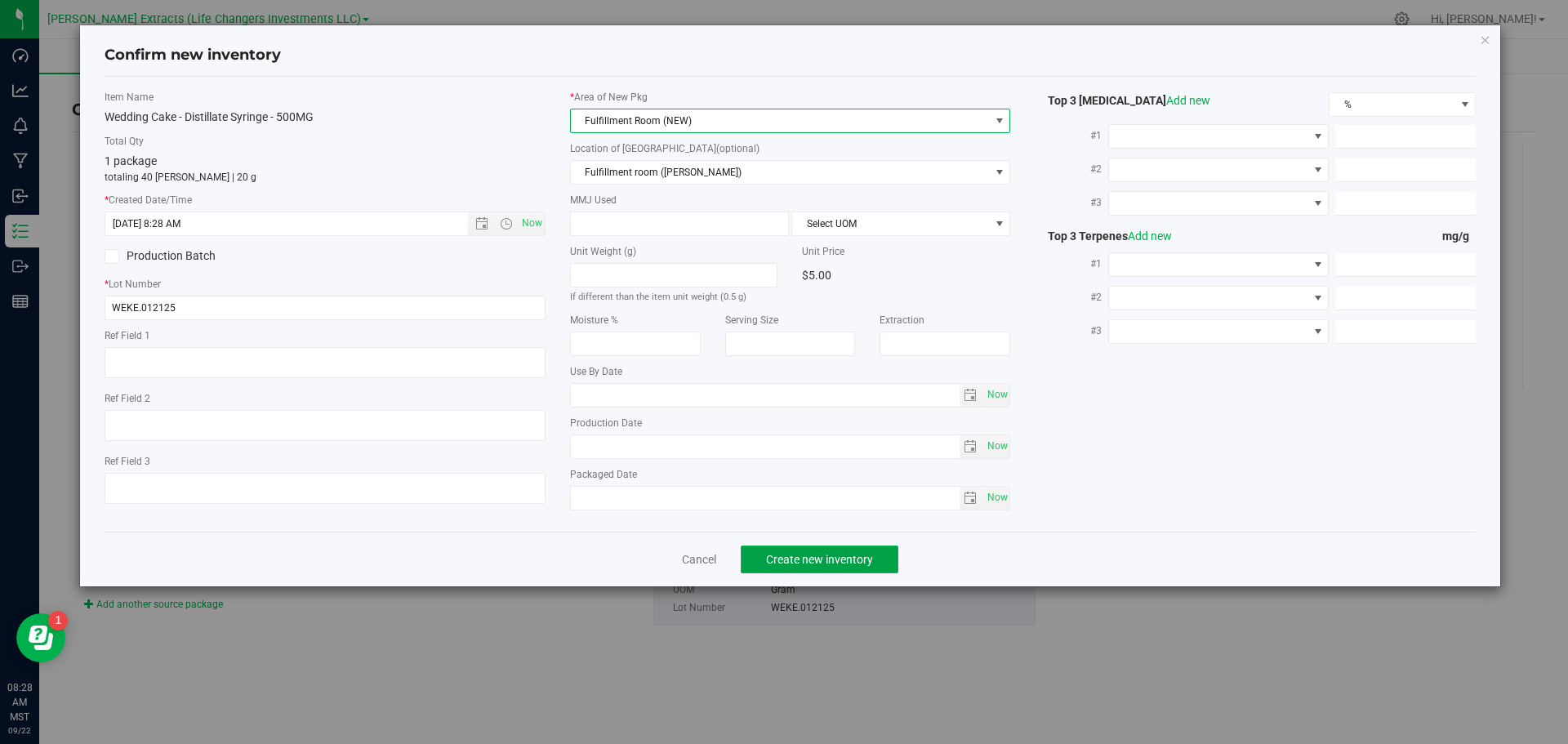
click at [867, 570] on button "Create new inventory" at bounding box center [820, 559] width 157 height 27
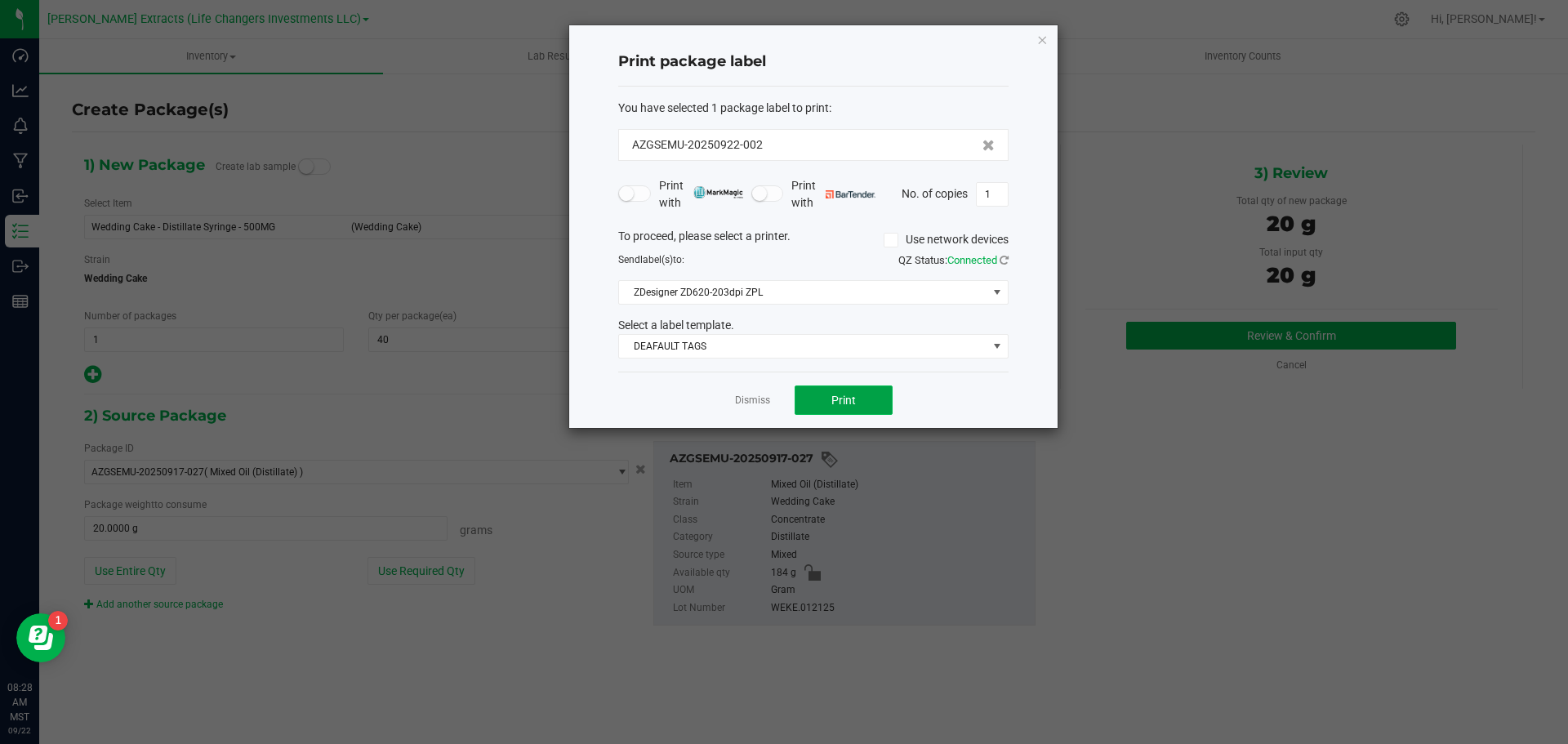
click at [868, 402] on button "Print" at bounding box center [843, 400] width 98 height 29
click at [1044, 39] on icon "button" at bounding box center [1041, 38] width 11 height 20
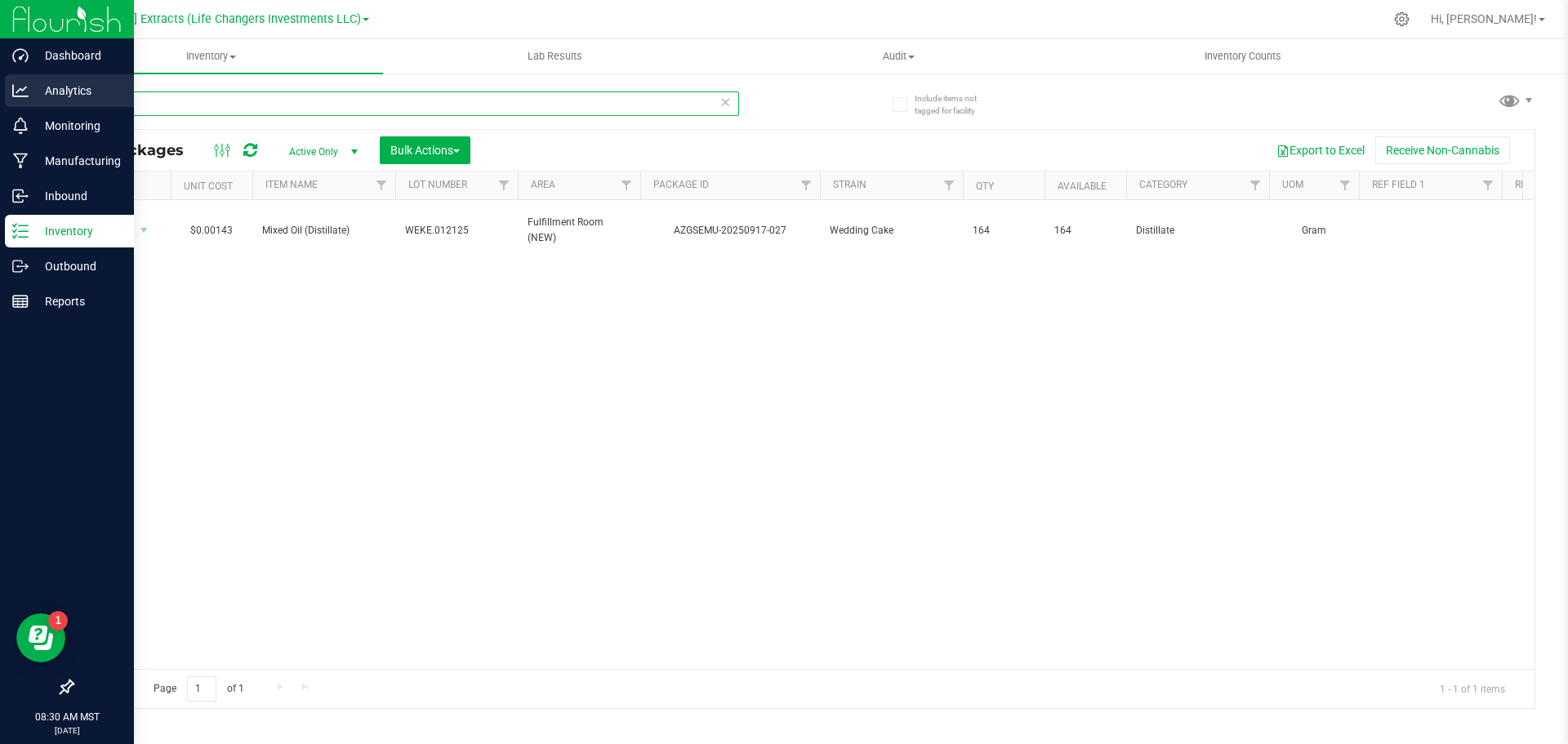
drag, startPoint x: 146, startPoint y: 96, endPoint x: 8, endPoint y: 108, distance: 138.5
click at [8, 108] on div "Dashboard Analytics Monitoring Manufacturing Inbound Inventory Outbound Reports…" at bounding box center [784, 372] width 1568 height 744
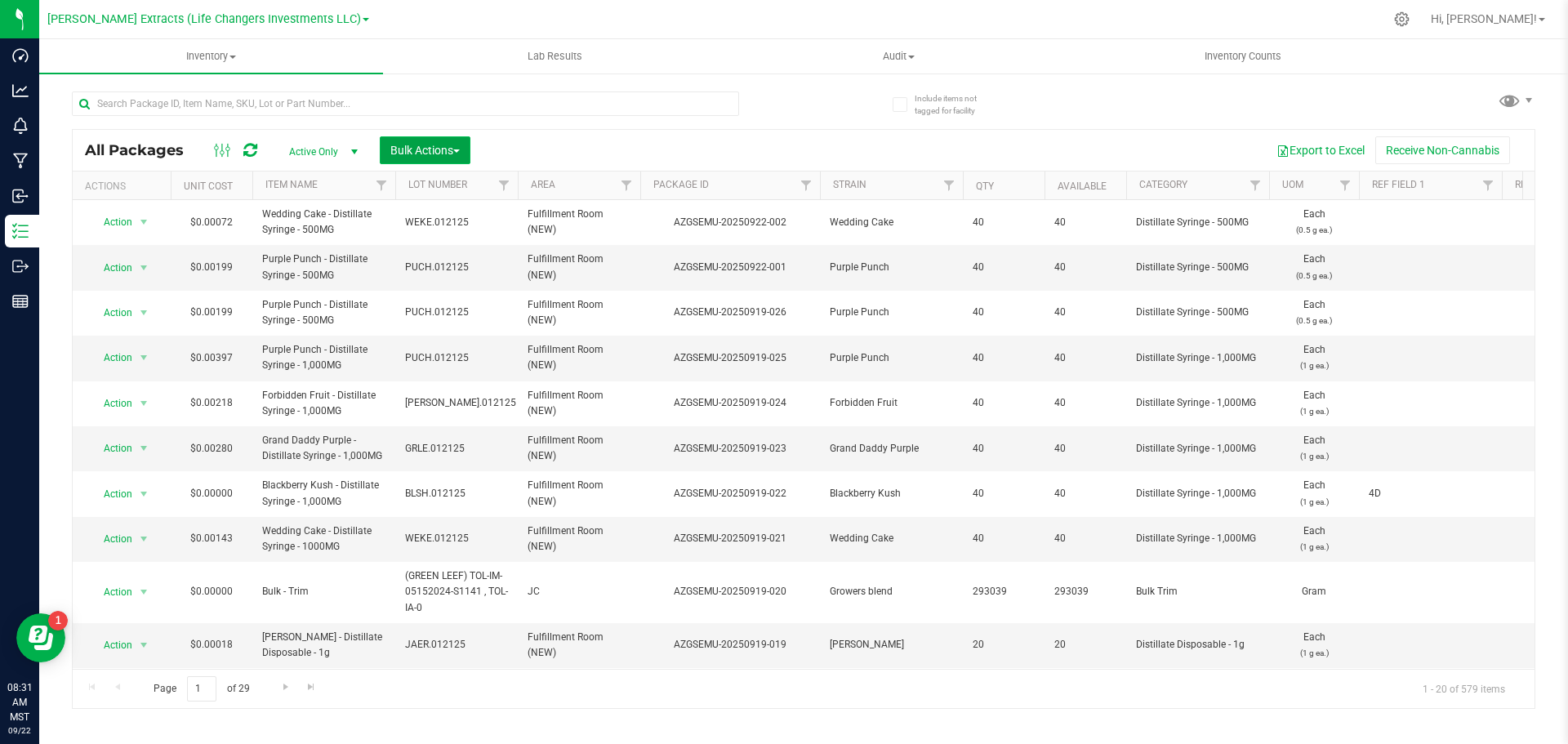
click at [455, 151] on span "Bulk Actions" at bounding box center [424, 150] width 69 height 13
click at [444, 188] on span "Add to manufacturing run" at bounding box center [451, 186] width 123 height 13
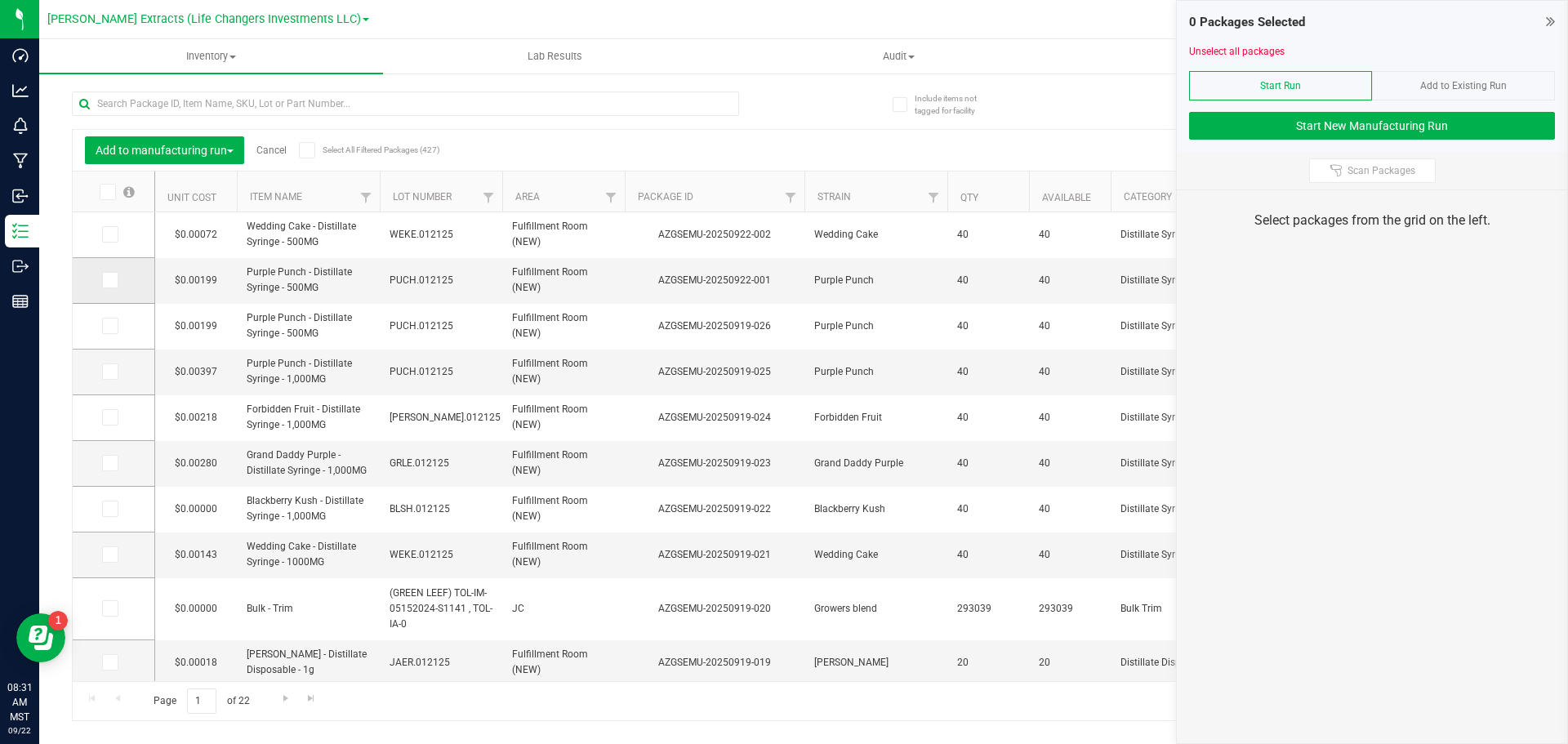
click at [104, 280] on icon at bounding box center [109, 280] width 10 height 0
click at [0, 0] on input "checkbox" at bounding box center [0, 0] width 0 height 0
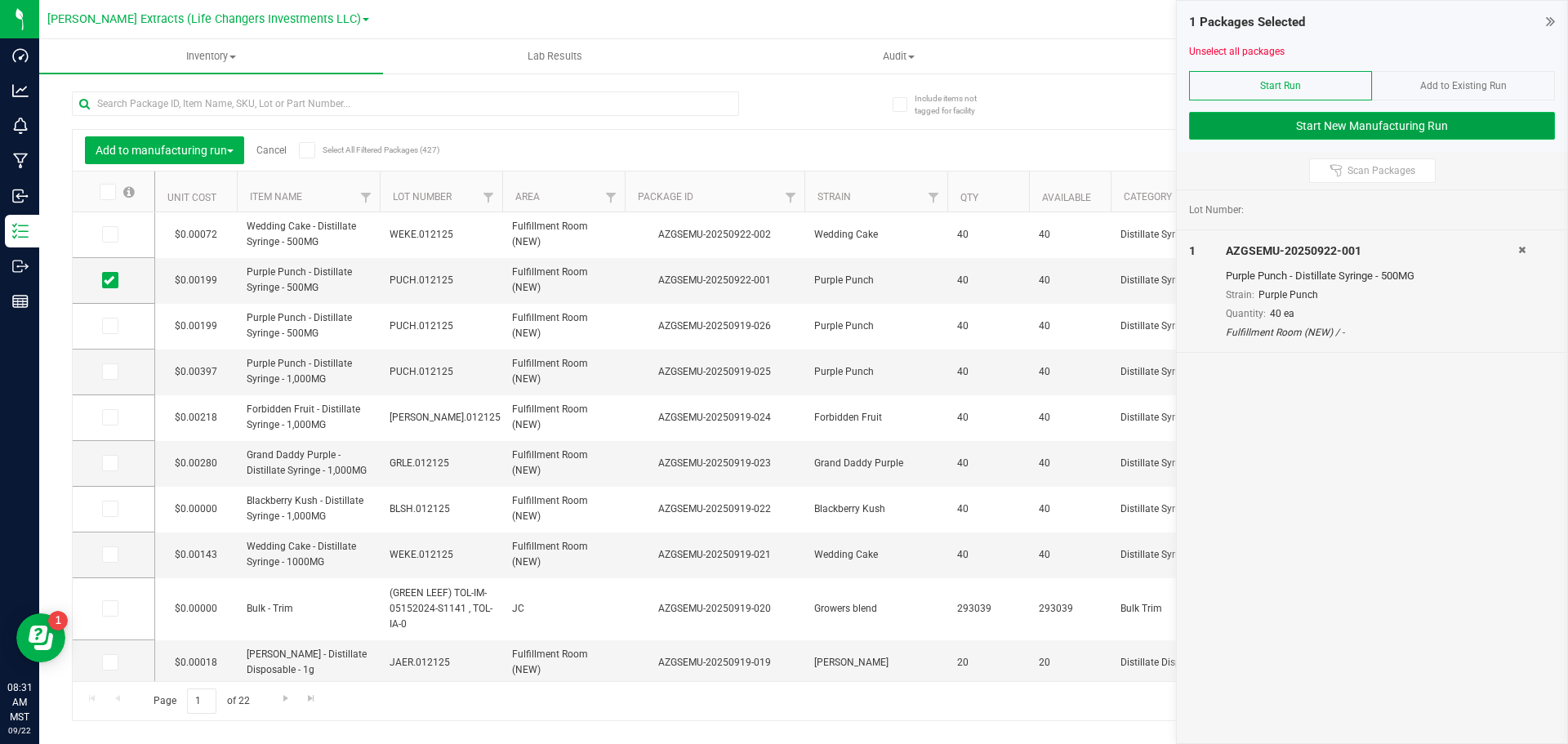
click at [1226, 128] on button "Start New Manufacturing Run" at bounding box center [1372, 126] width 366 height 27
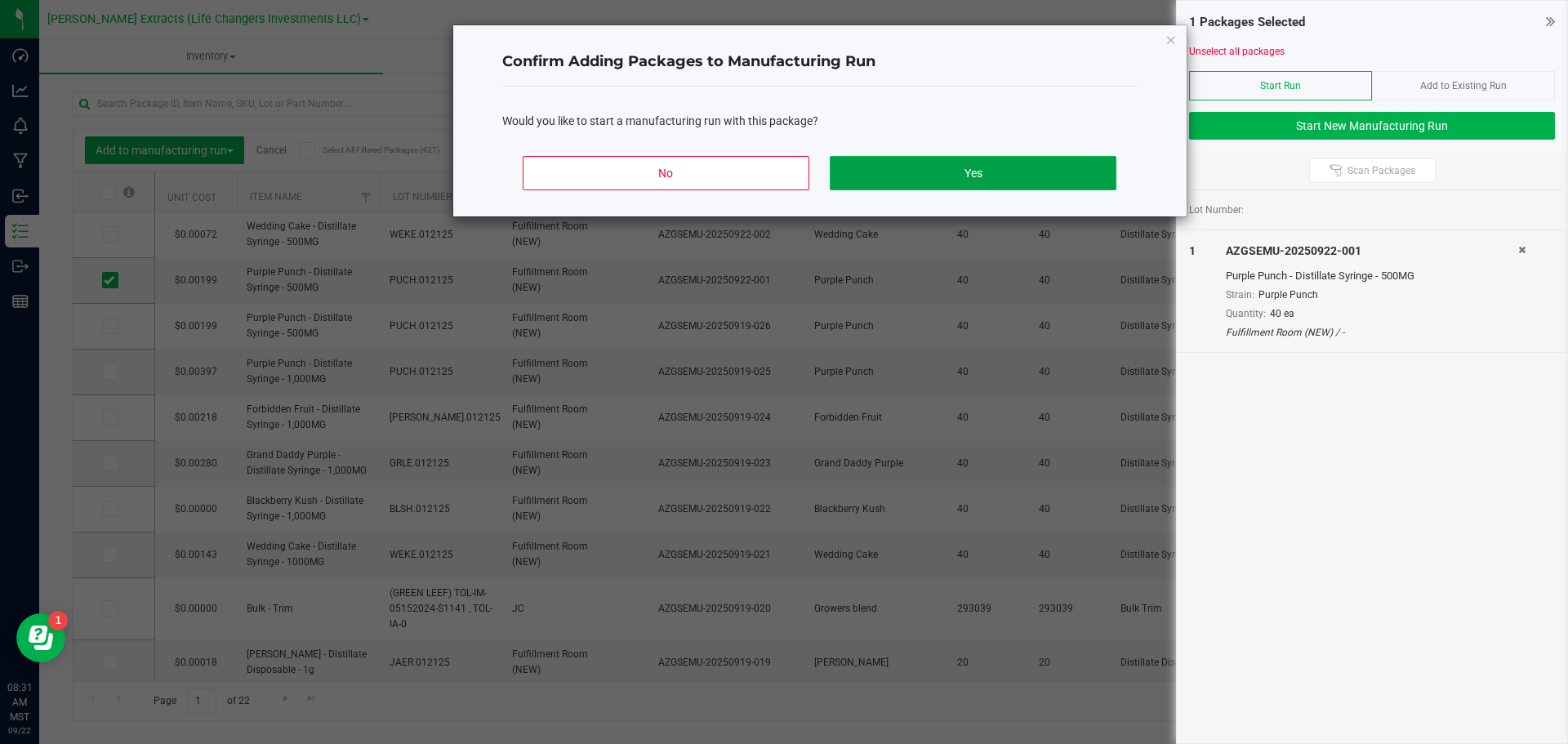
click at [882, 174] on button "Yes" at bounding box center [973, 173] width 286 height 34
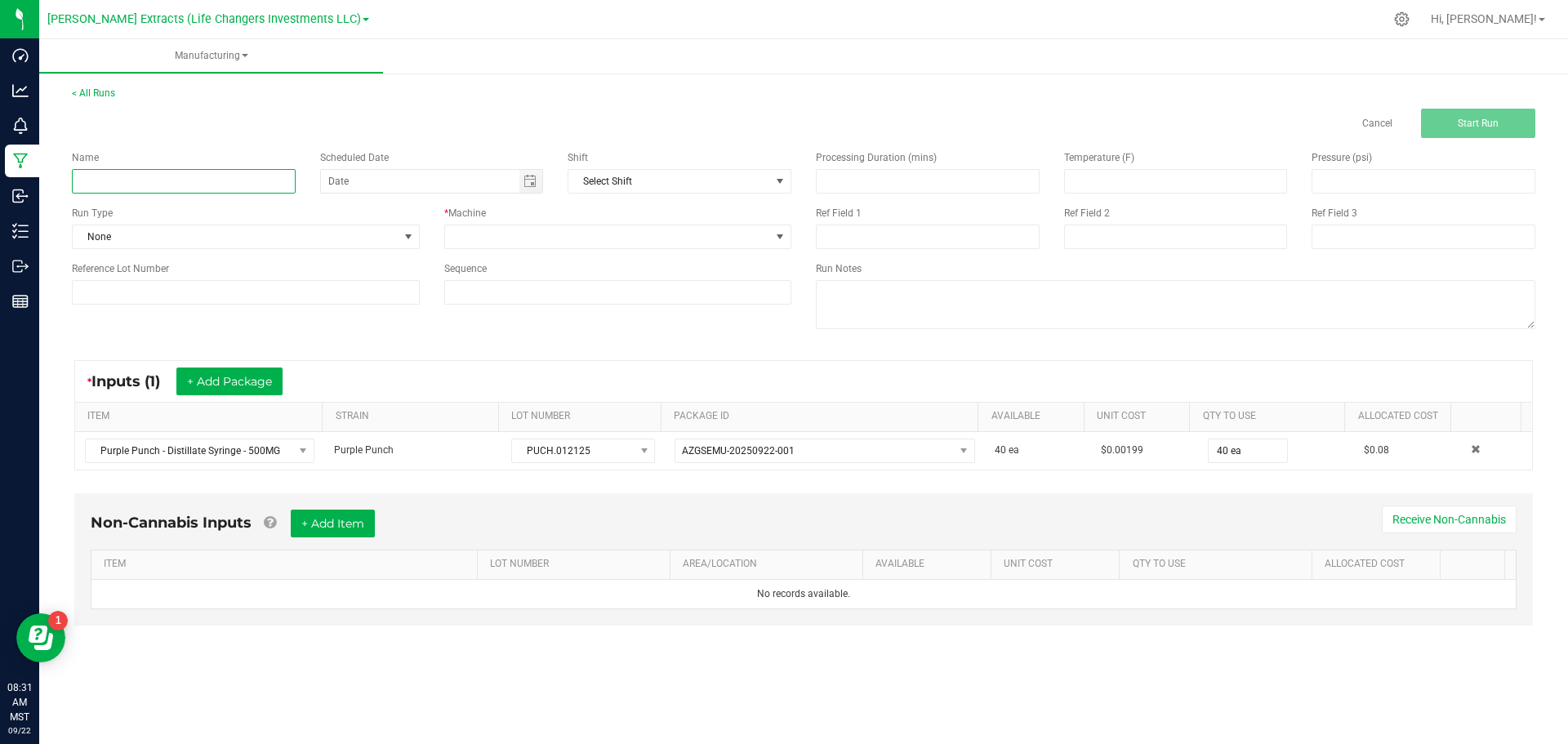
click at [163, 179] on input at bounding box center [184, 181] width 224 height 25
type input "tier change"
click at [530, 180] on span "Toggle calendar" at bounding box center [530, 180] width 13 height 13
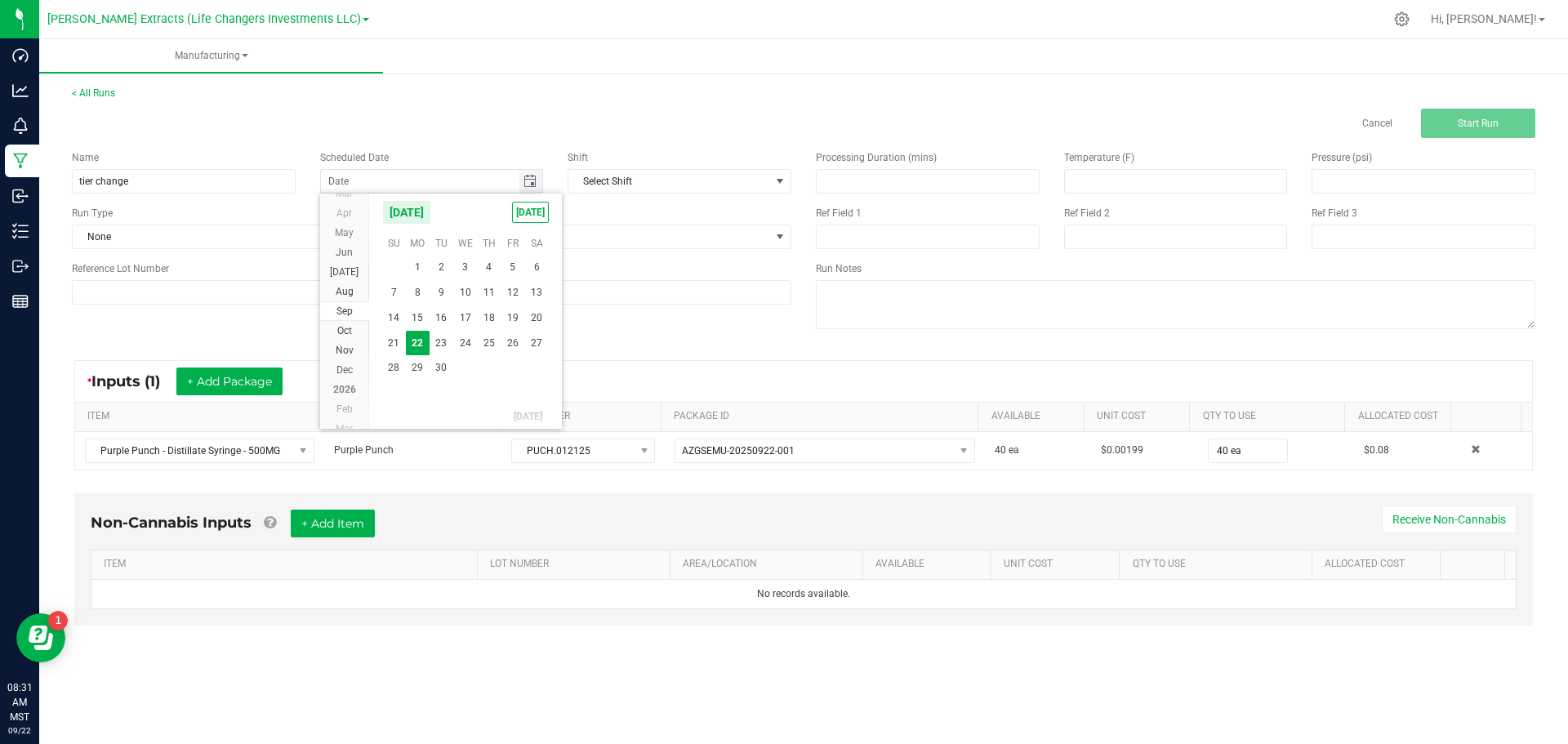
click at [530, 180] on span "Toggle calendar" at bounding box center [530, 180] width 13 height 13
type input "month/day/year"
click at [415, 96] on div "< All Runs Cancel Start Run" at bounding box center [803, 111] width 1464 height 52
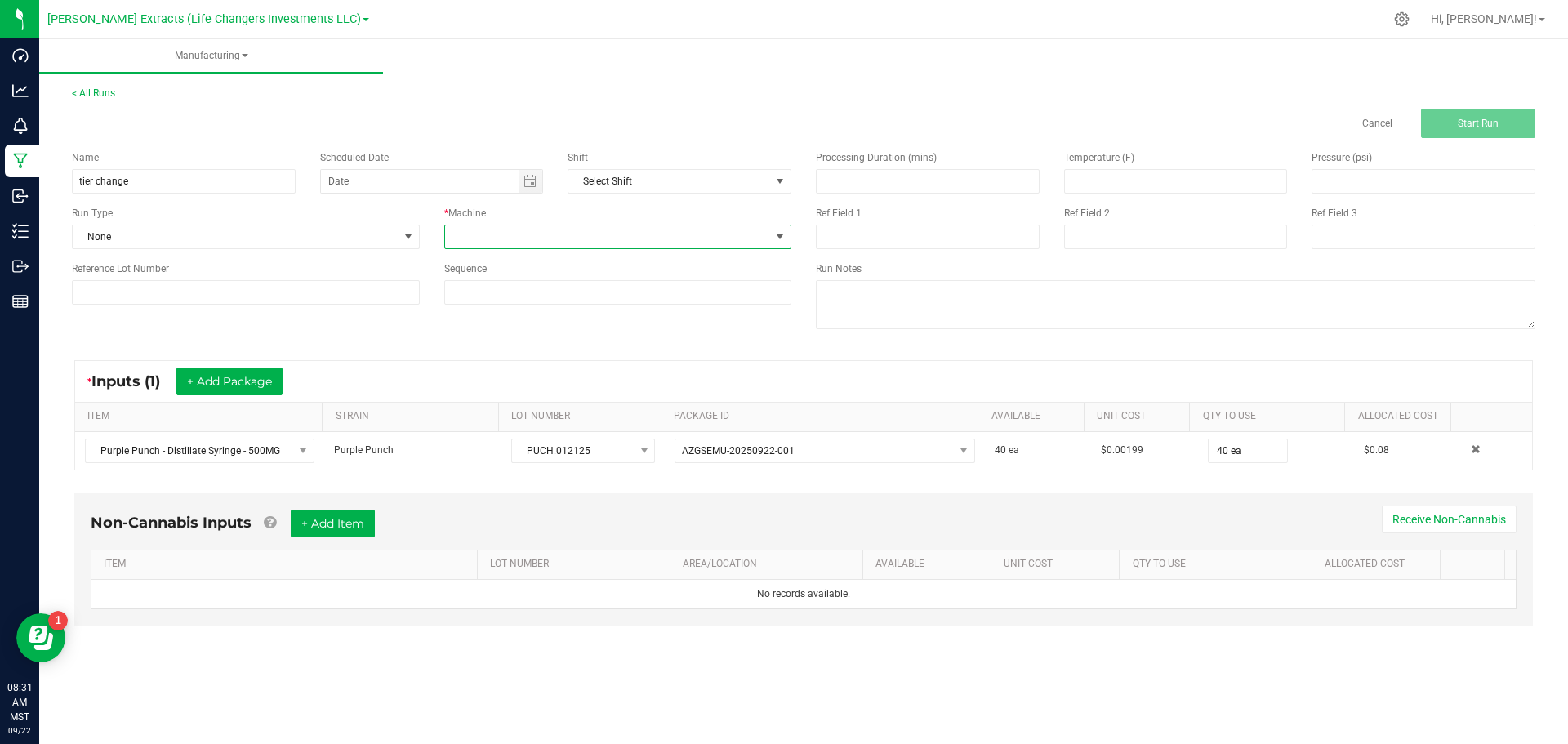
click at [779, 233] on span at bounding box center [779, 236] width 13 height 13
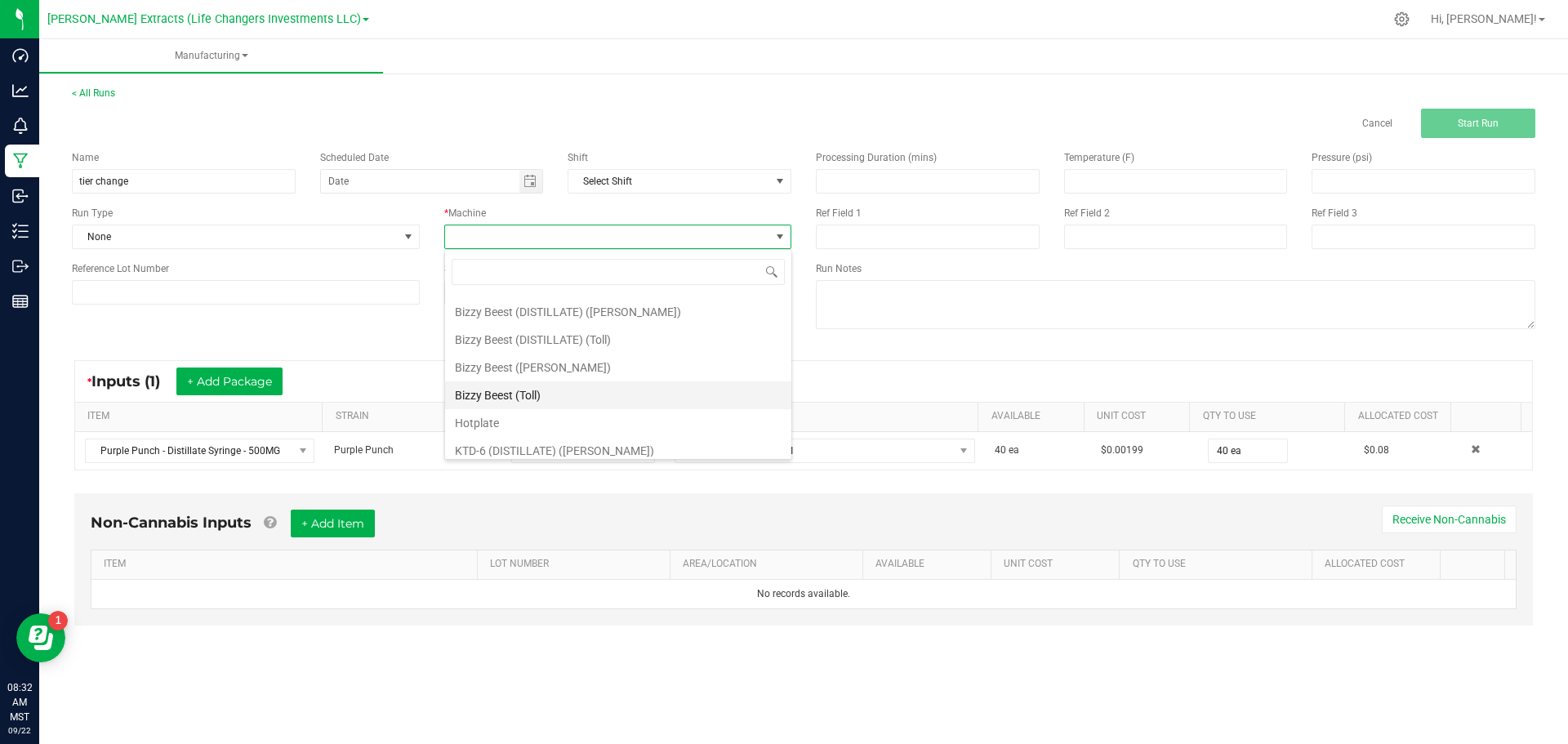
scroll to position [115, 0]
click at [494, 437] on li "Tier Change" at bounding box center [618, 442] width 346 height 27
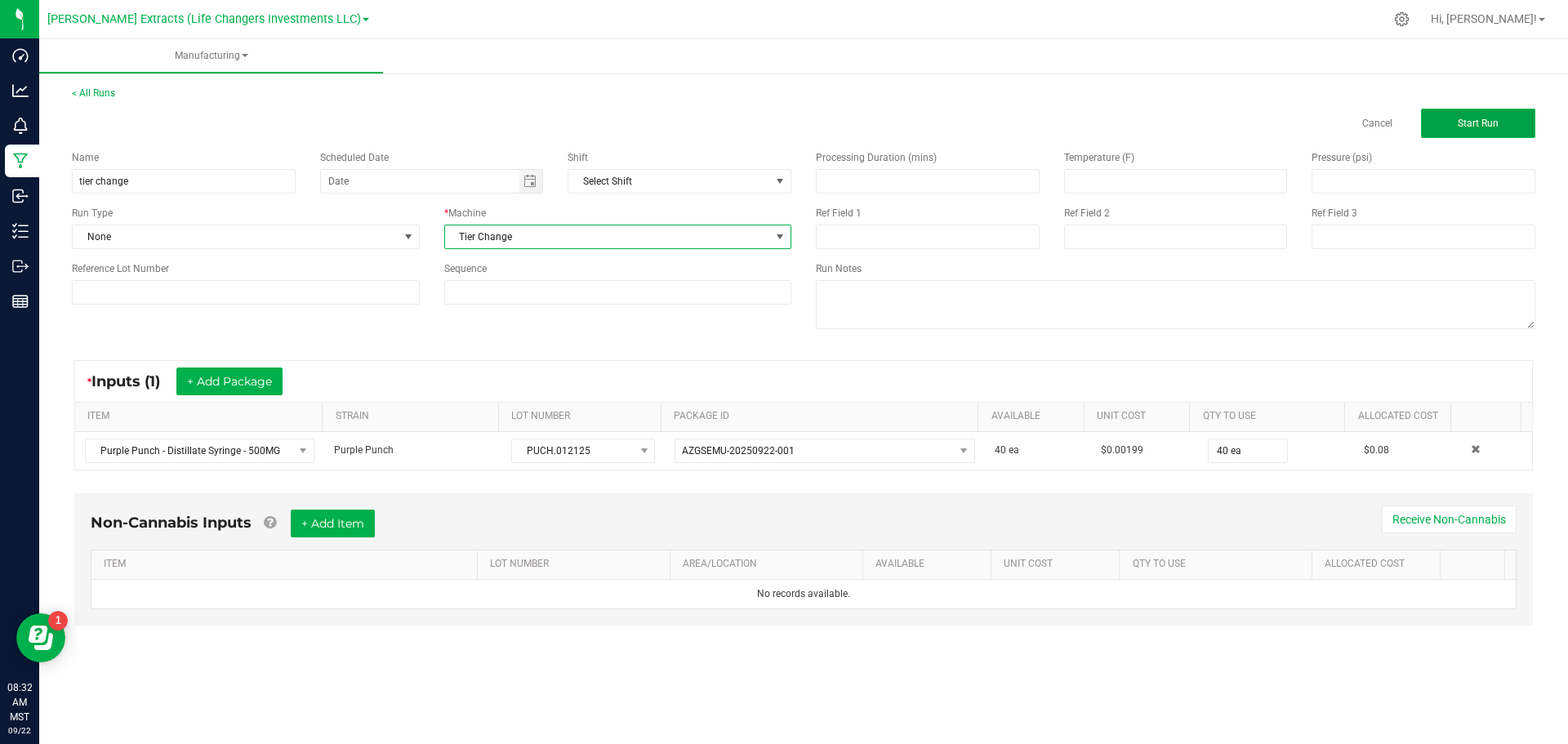
click at [1464, 114] on button "Start Run" at bounding box center [1478, 123] width 115 height 29
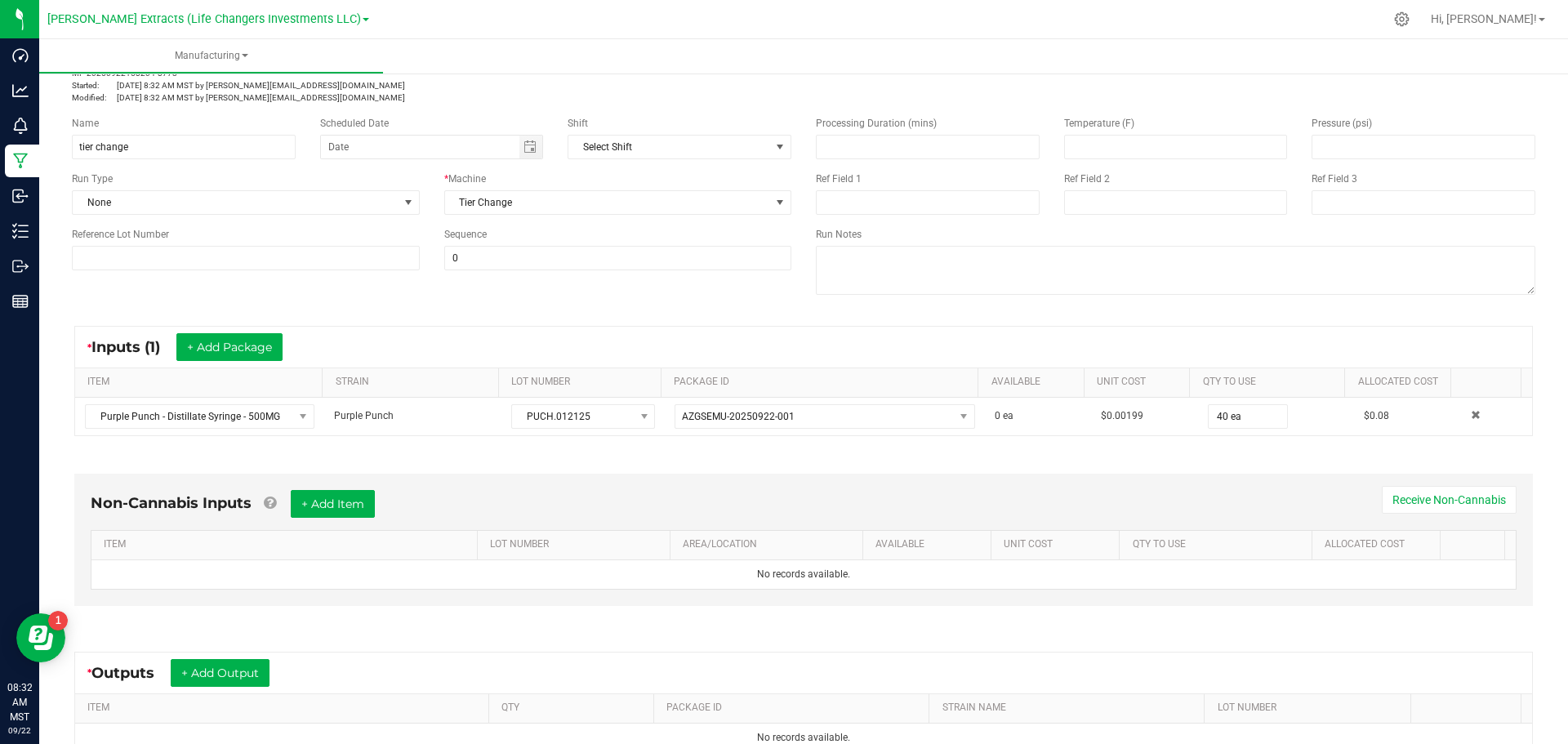
scroll to position [263, 0]
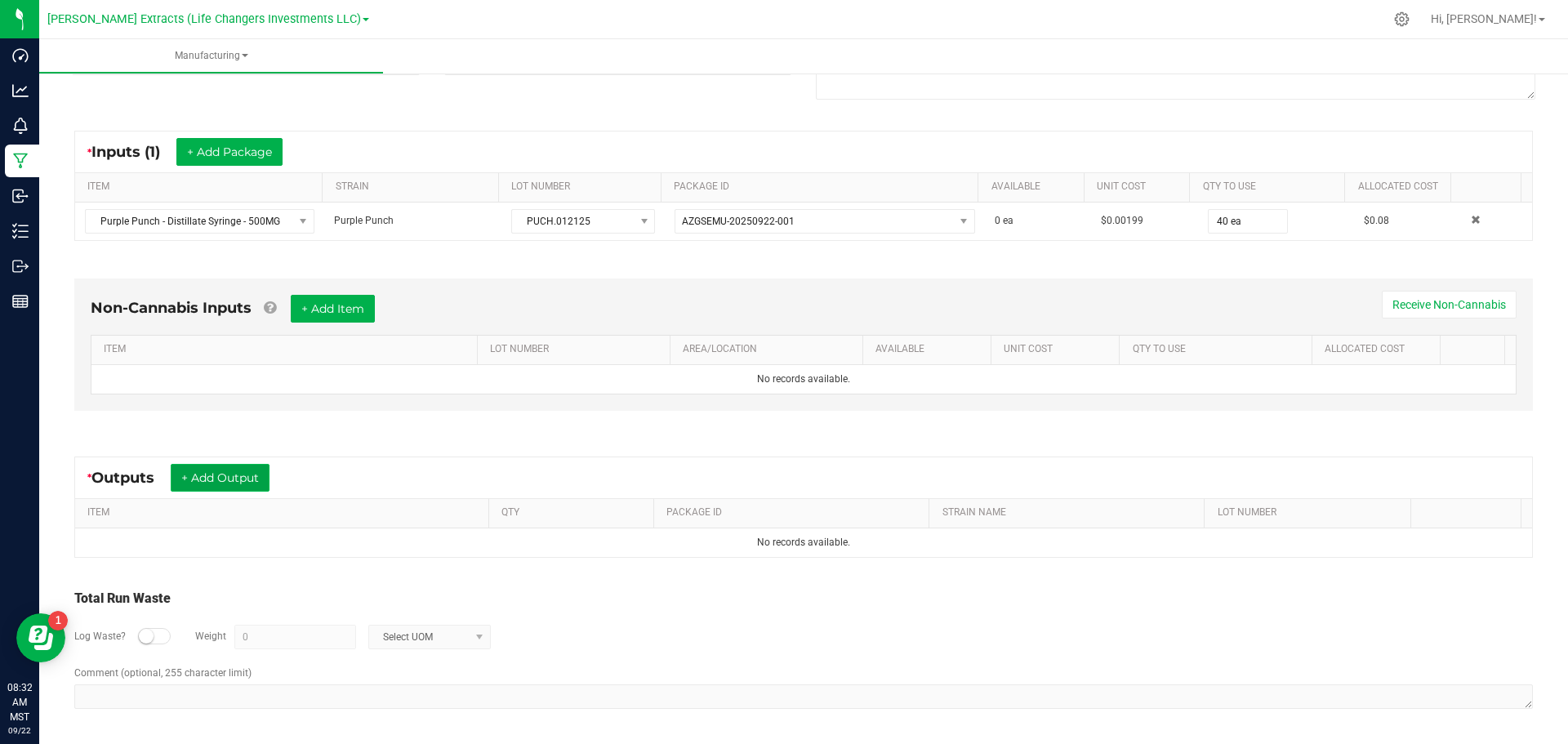
click at [249, 476] on button "+ Add Output" at bounding box center [219, 477] width 98 height 27
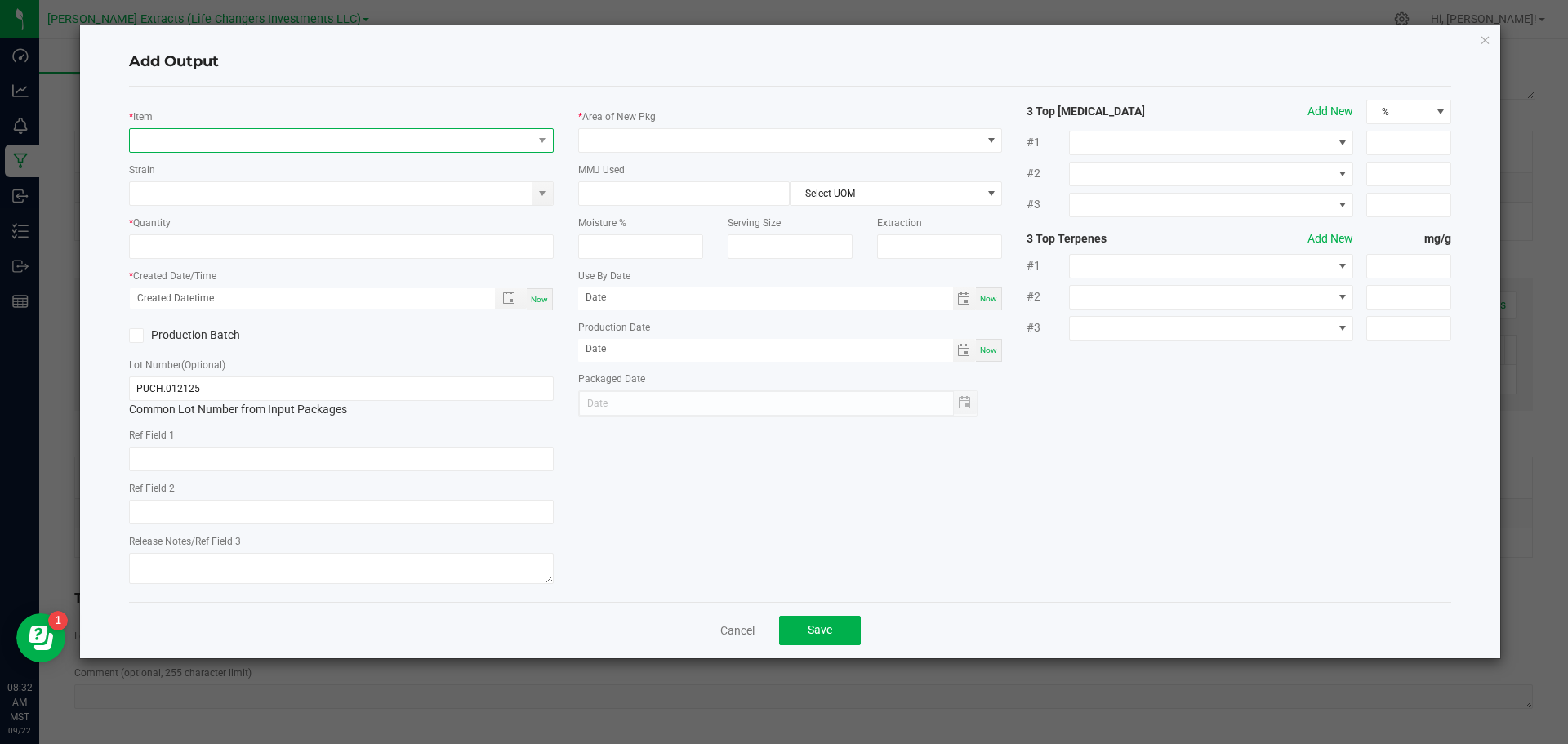
click at [406, 136] on span "NO DATA FOUND" at bounding box center [331, 140] width 403 height 23
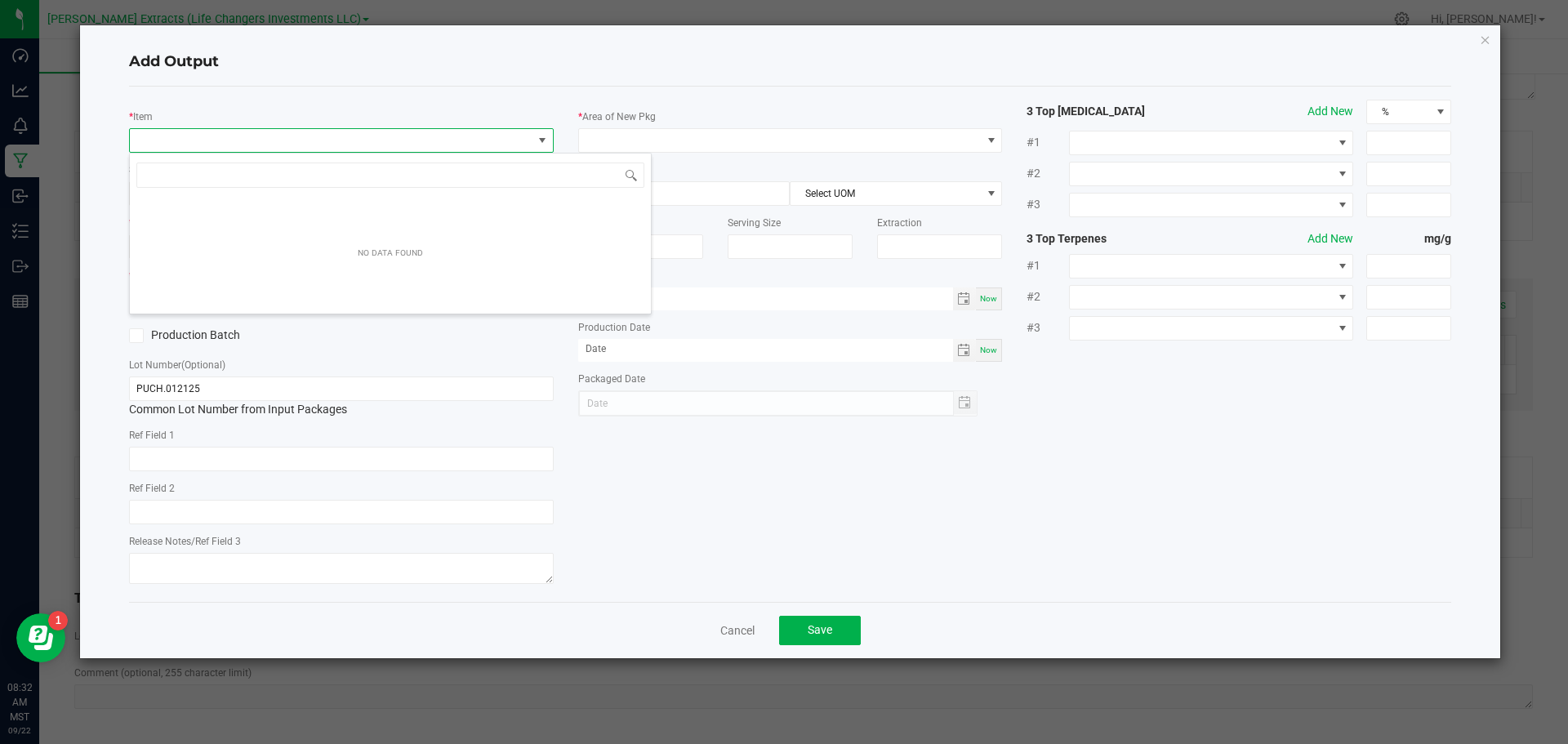
scroll to position [25, 424]
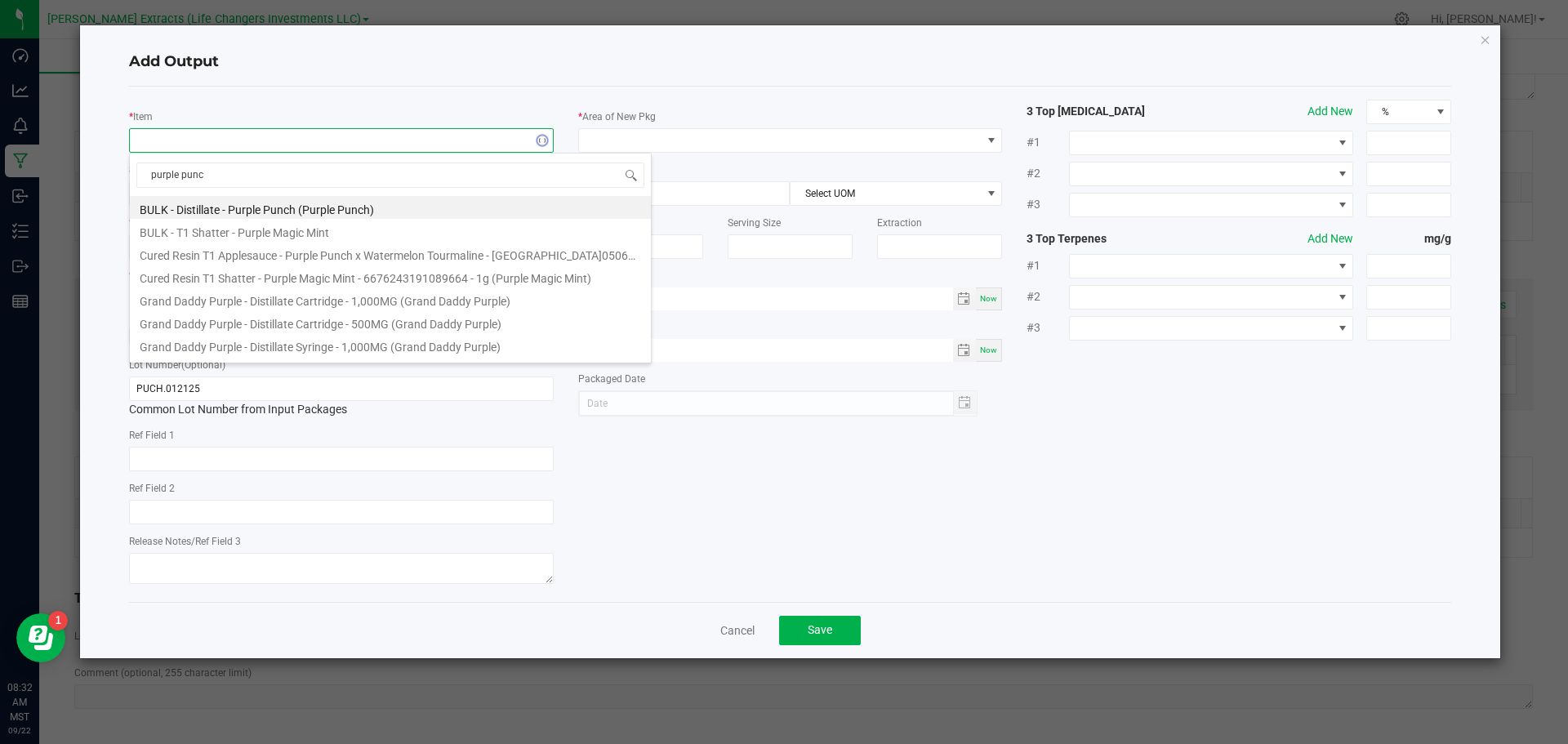
type input "purple punch"
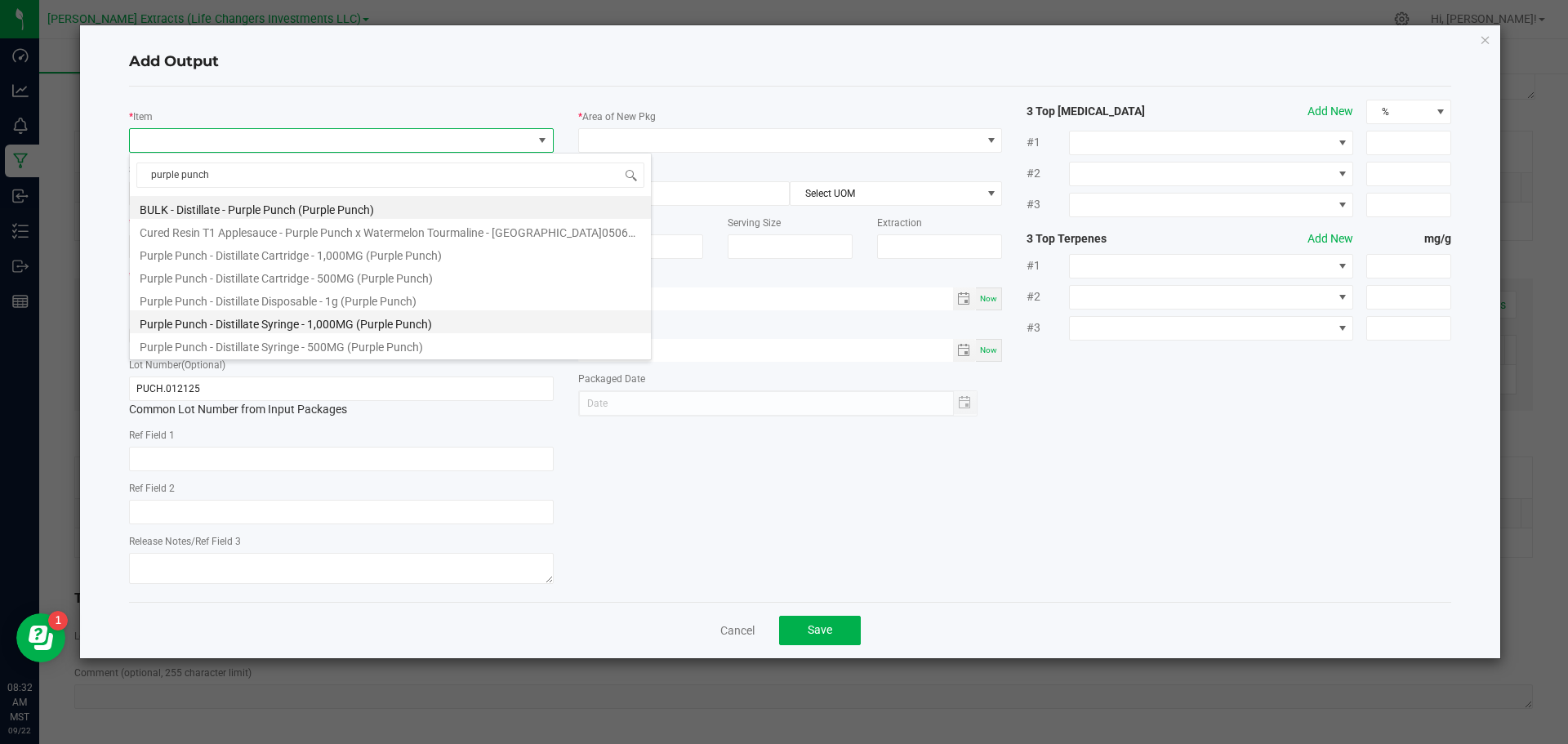
click at [334, 326] on li "Purple Punch - Distillate Syringe - 1,000MG (Purple Punch)" at bounding box center [390, 322] width 521 height 23
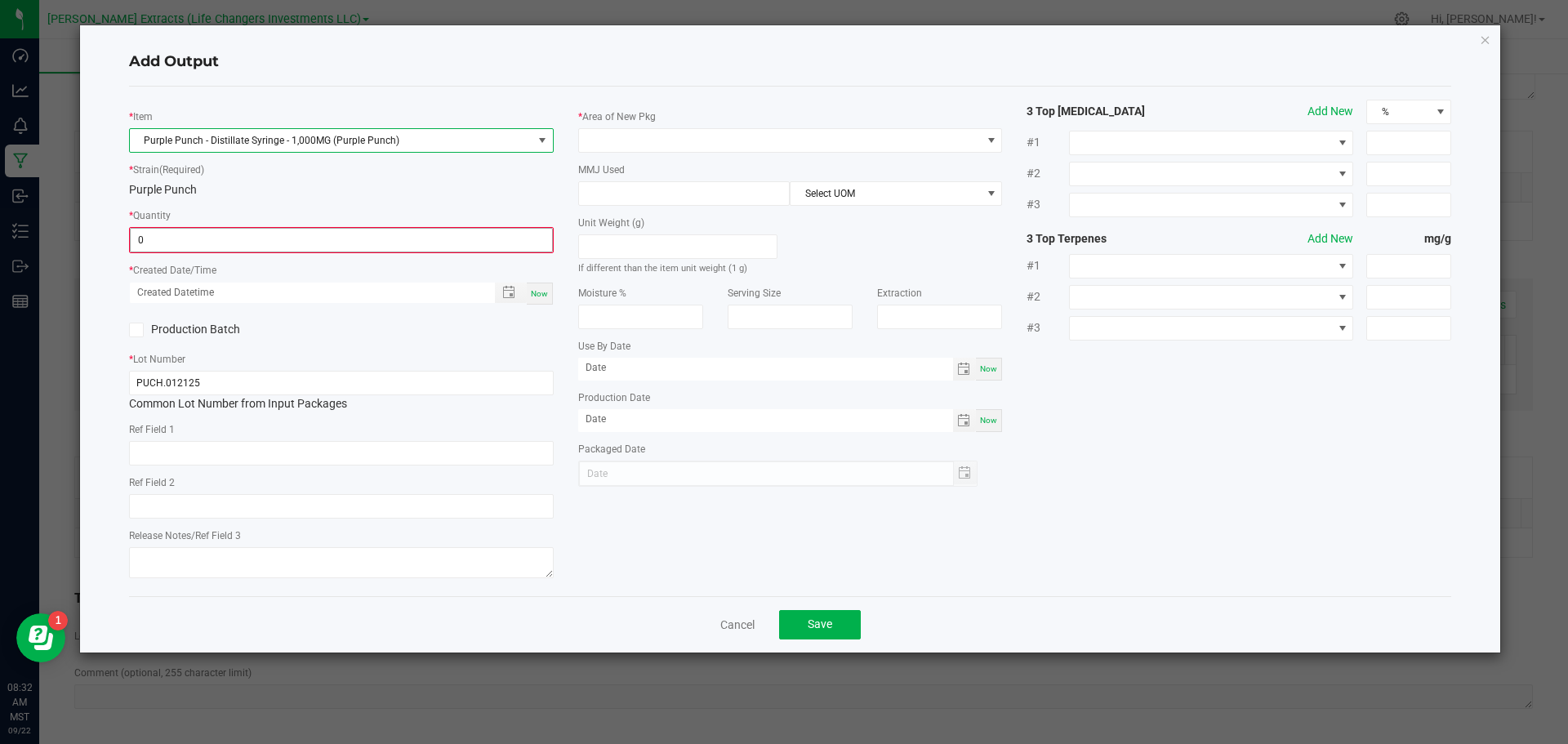
click at [204, 239] on input "0" at bounding box center [341, 239] width 422 height 23
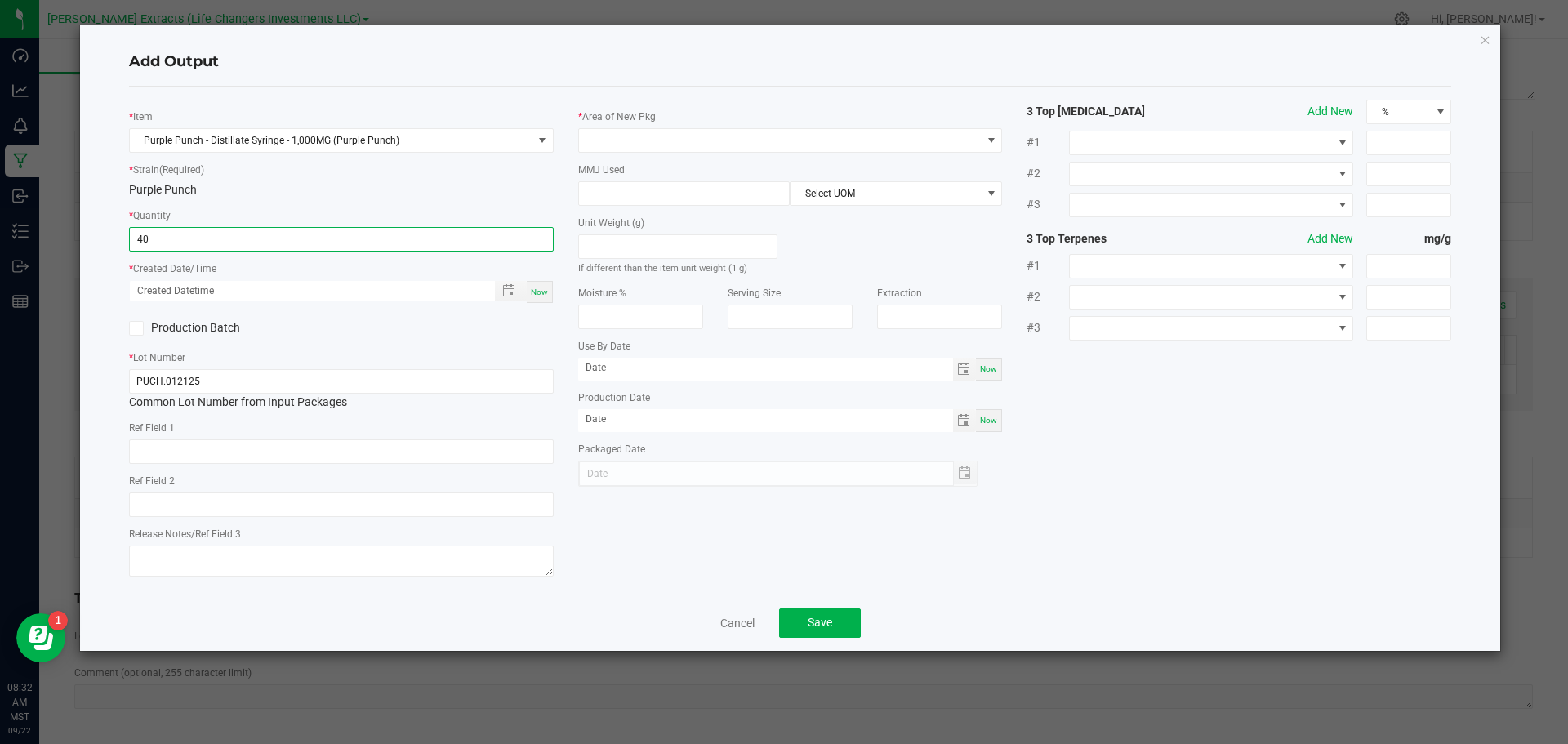
type input "40 ea"
click at [540, 291] on span "Now" at bounding box center [539, 292] width 17 height 9
type input "[DATE] 8:32 AM"
type input "[DATE]"
click at [986, 136] on span at bounding box center [991, 140] width 13 height 13
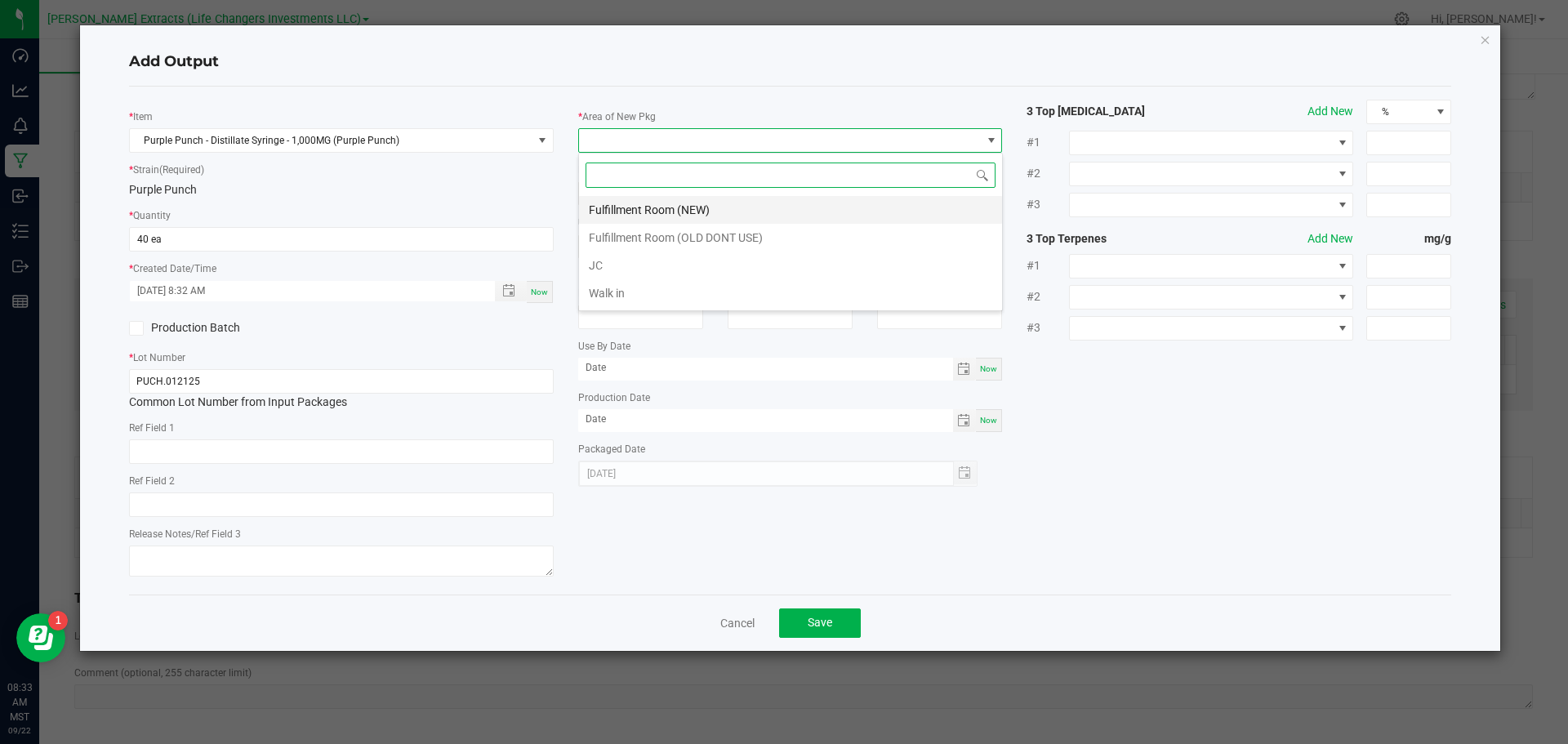
click at [628, 202] on li "Fulfillment Room (NEW)" at bounding box center [790, 210] width 423 height 27
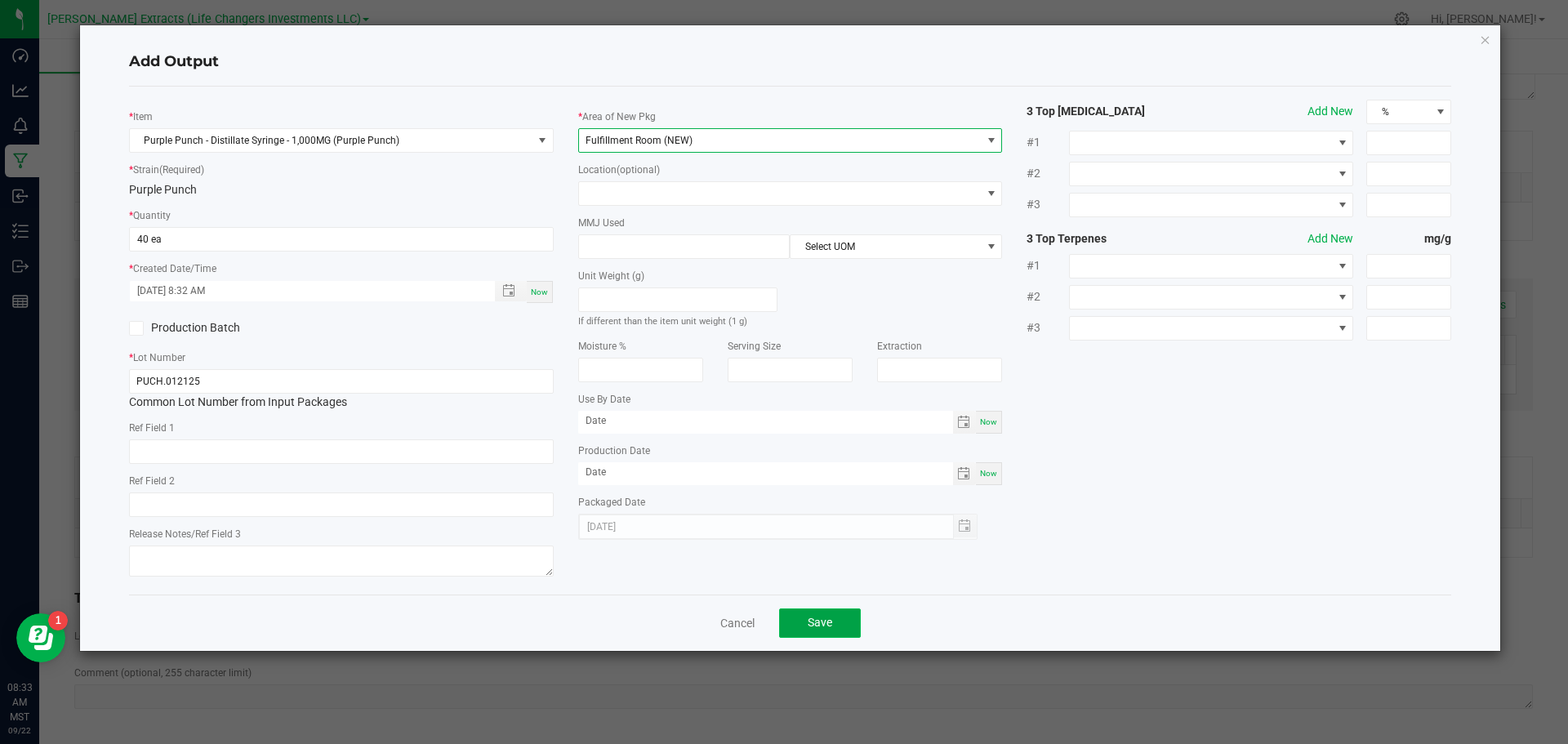
click at [823, 624] on span "Save" at bounding box center [820, 622] width 25 height 13
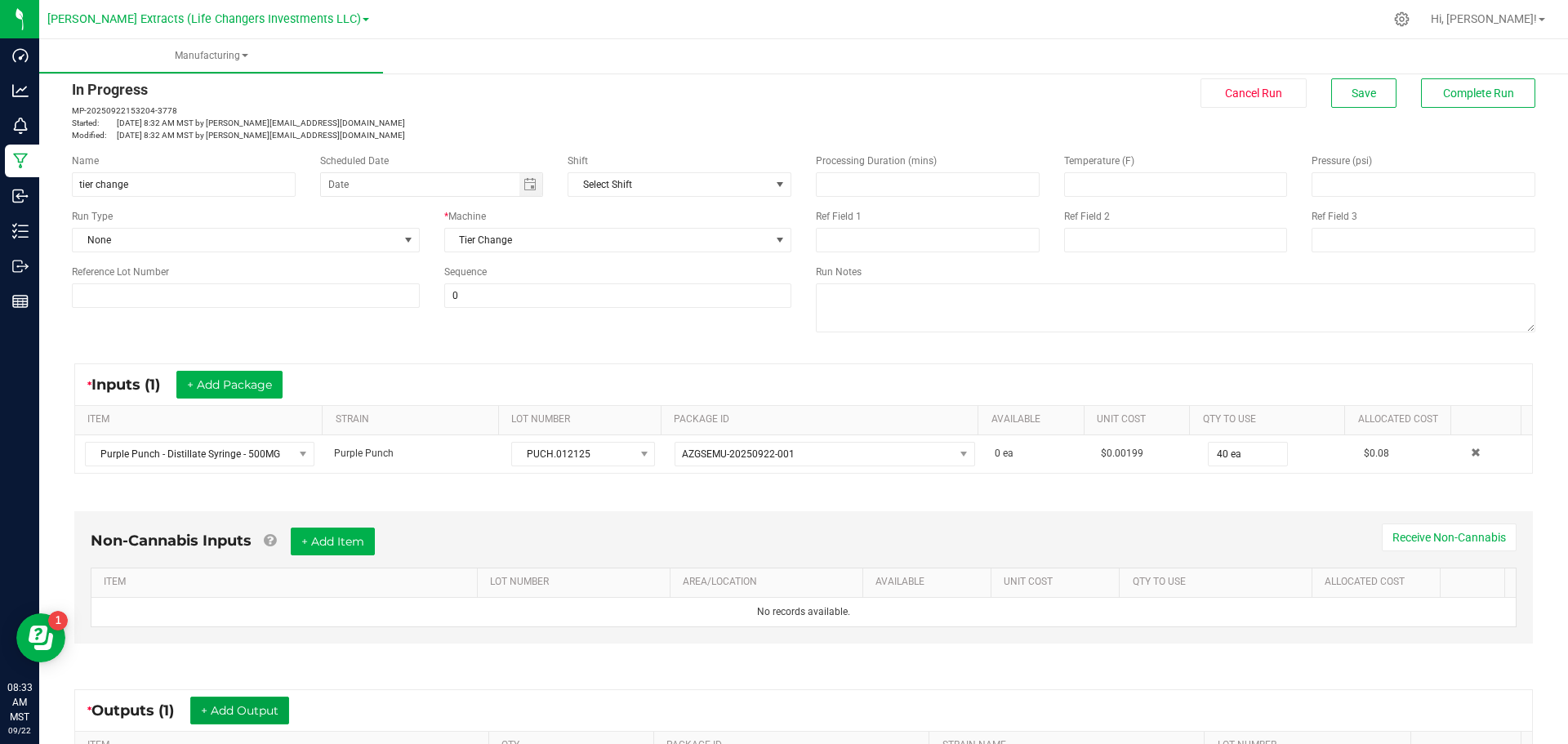
scroll to position [0, 0]
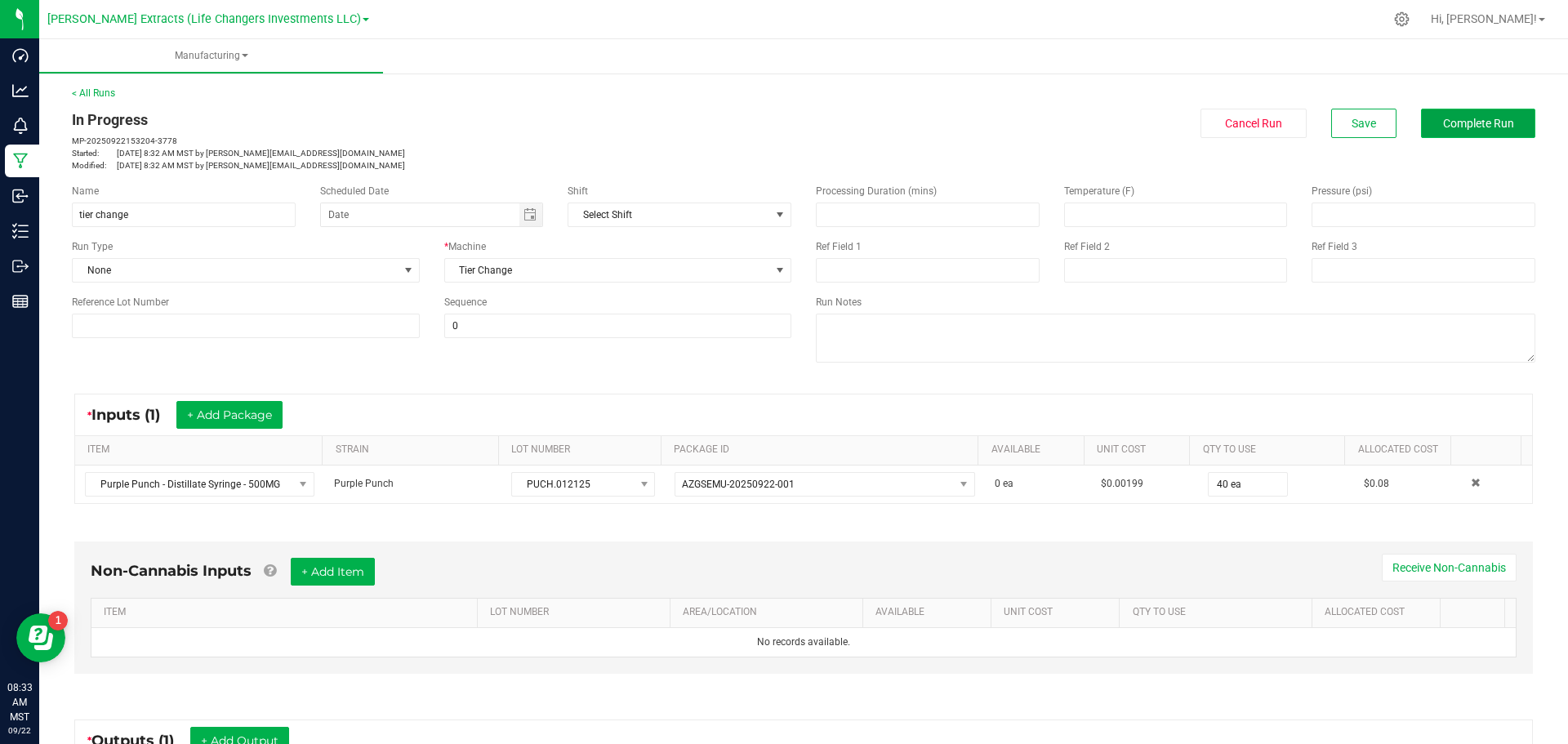
click at [1488, 127] on span "Complete Run" at bounding box center [1478, 122] width 71 height 13
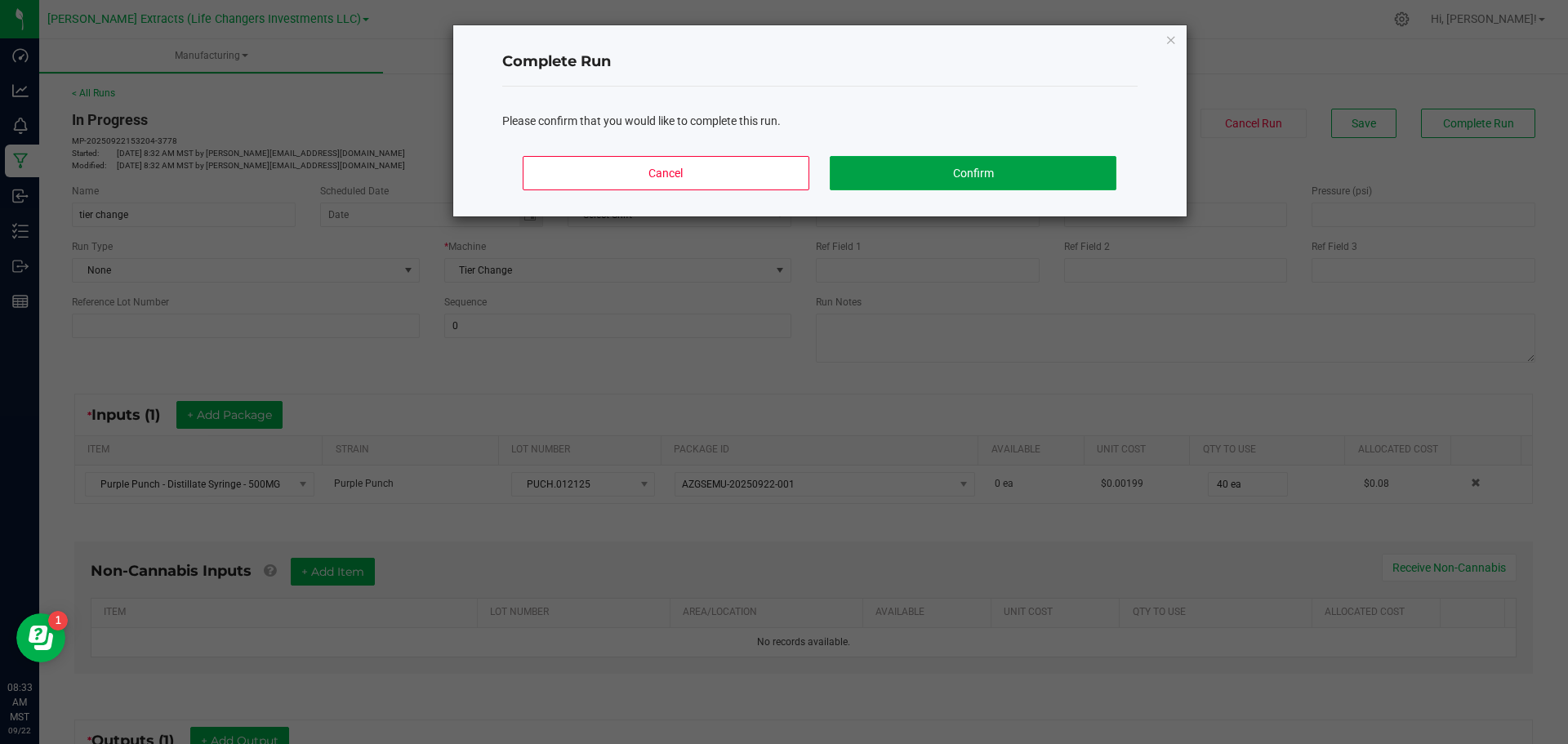
click at [914, 169] on button "Confirm" at bounding box center [973, 173] width 286 height 34
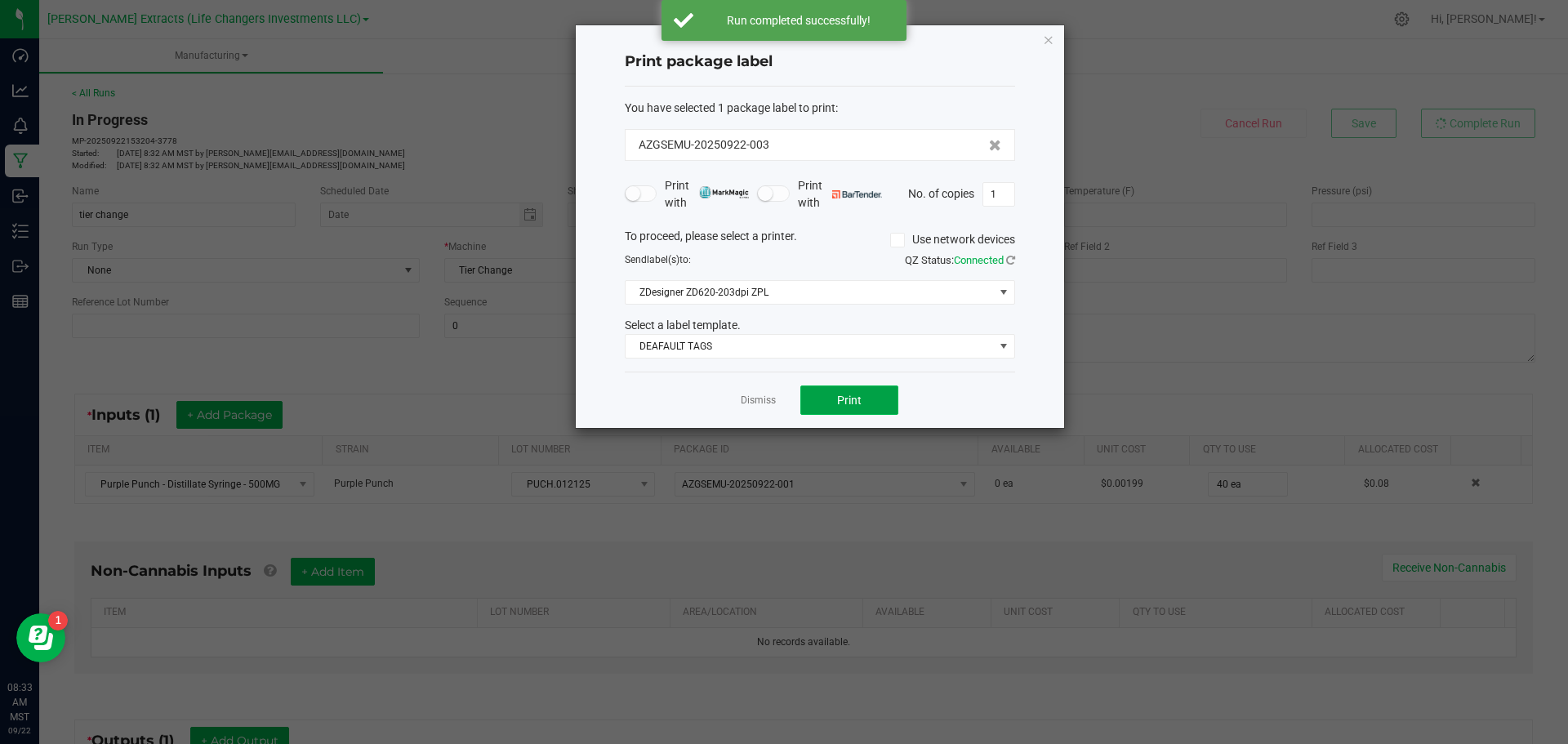
click at [833, 399] on button "Print" at bounding box center [849, 400] width 98 height 29
